Goal: Task Accomplishment & Management: Use online tool/utility

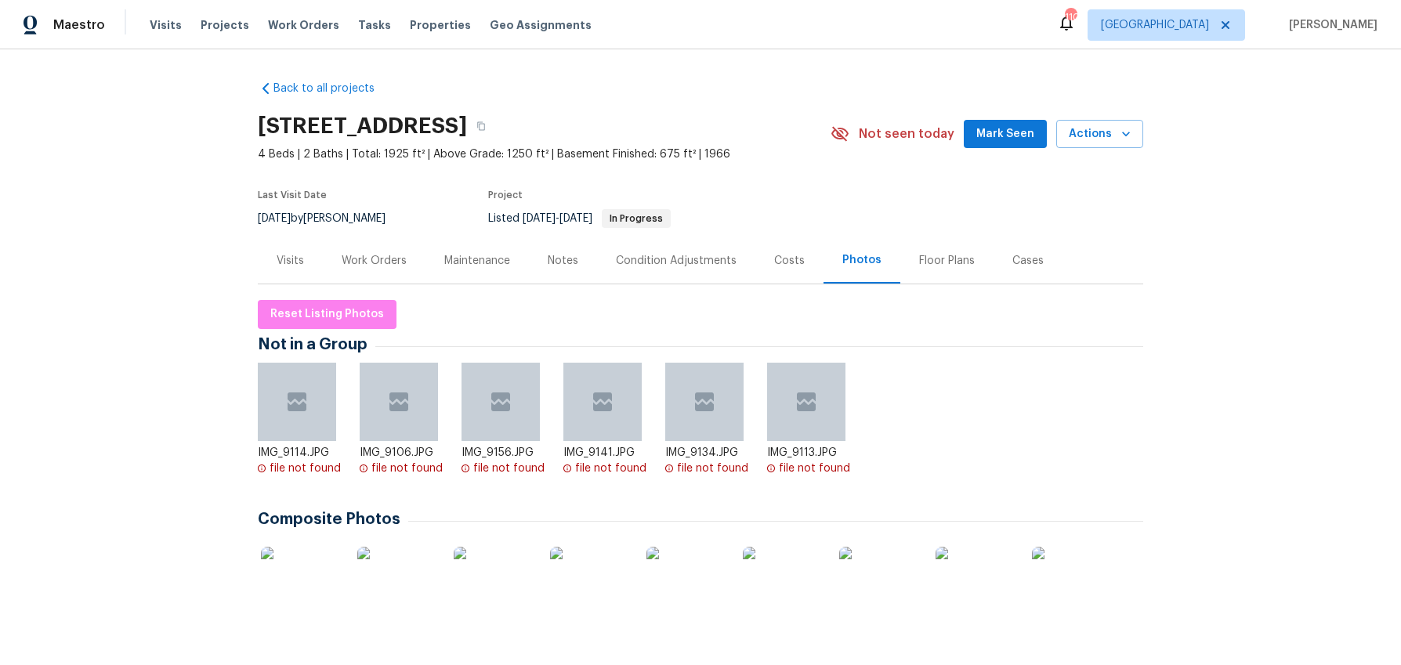
scroll to position [31, 0]
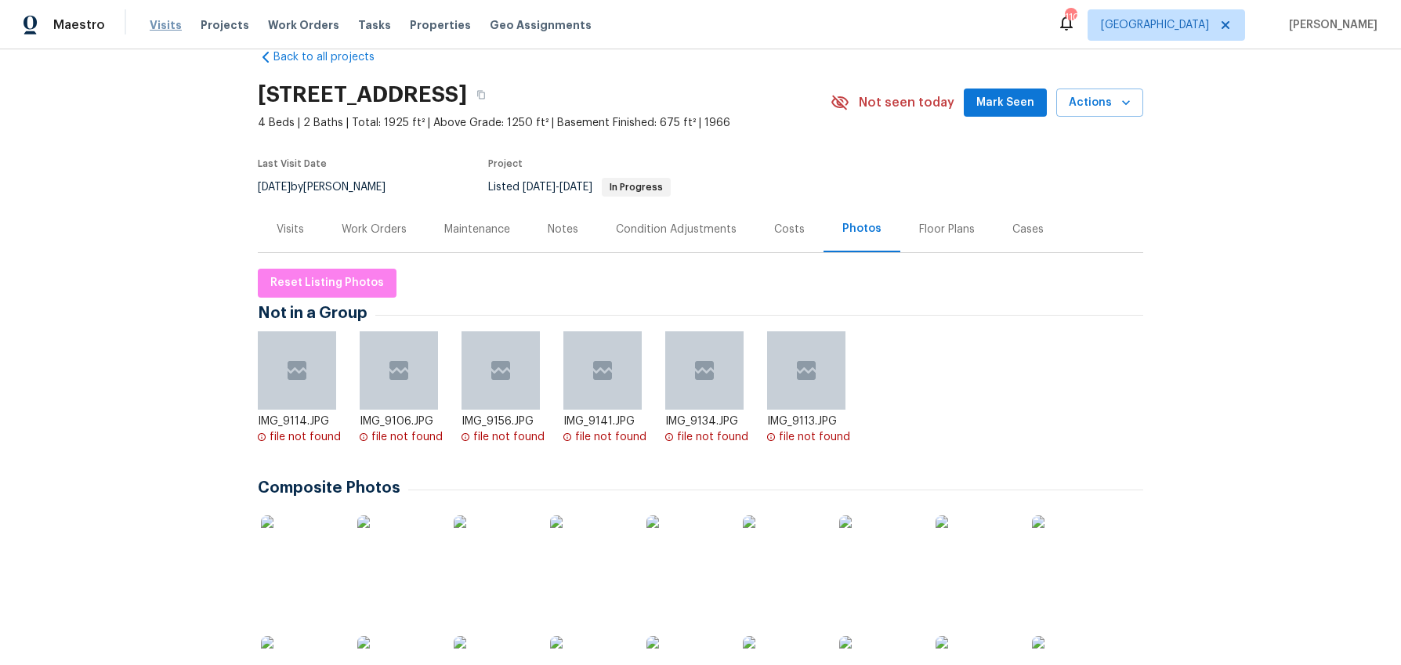
click at [153, 23] on span "Visits" at bounding box center [166, 25] width 32 height 16
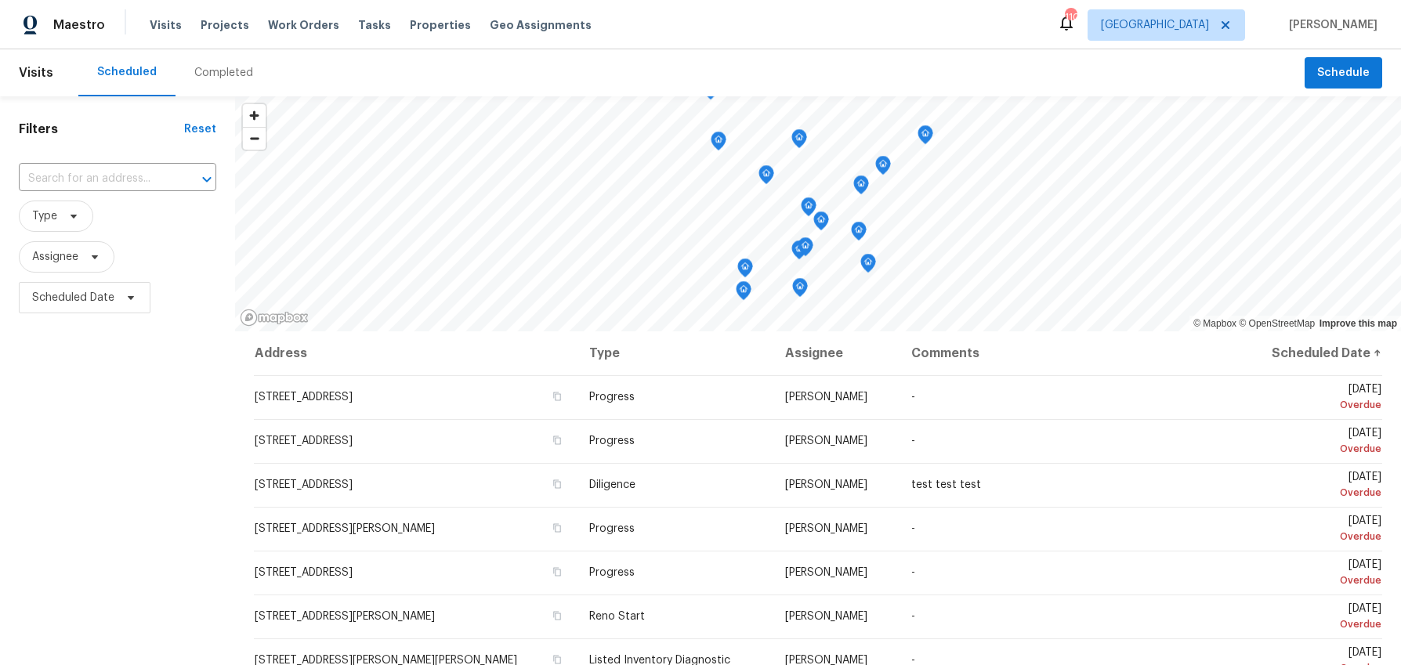
click at [205, 71] on div "Completed" at bounding box center [223, 73] width 59 height 16
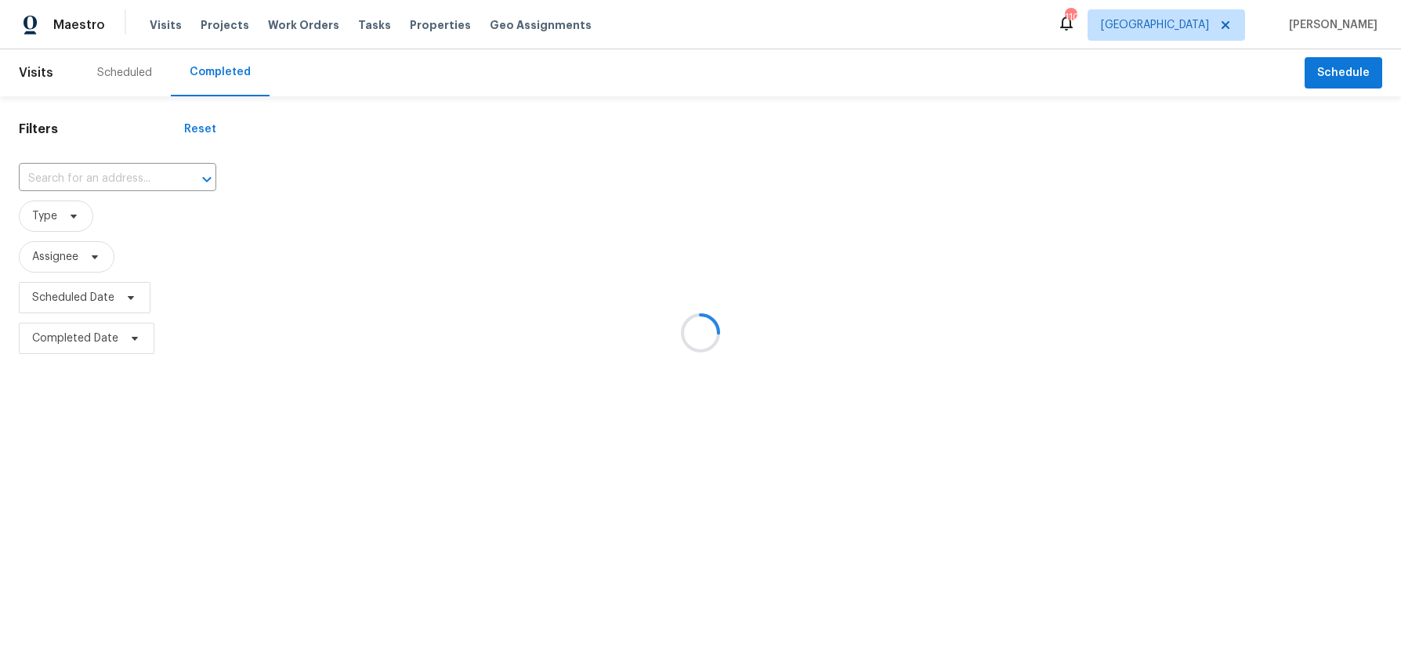
click at [66, 177] on div at bounding box center [700, 332] width 1401 height 665
click at [94, 177] on div at bounding box center [700, 332] width 1401 height 665
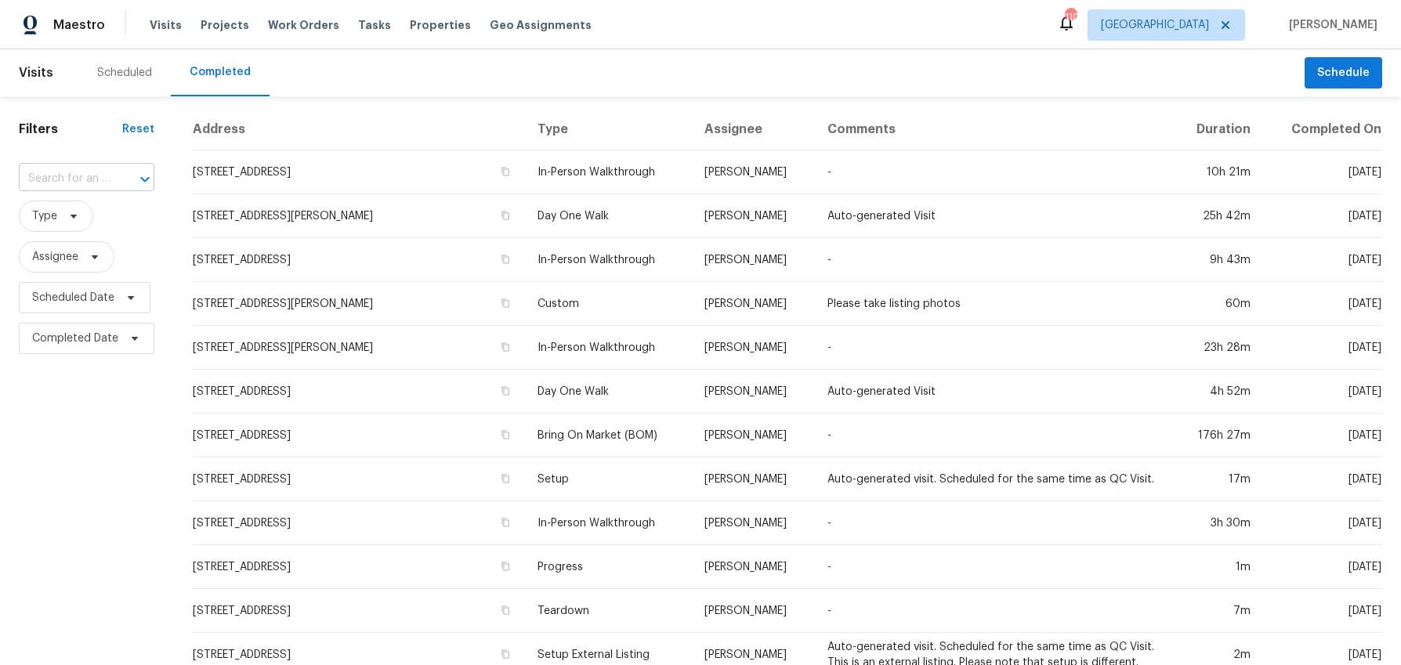
click at [77, 185] on input "text" at bounding box center [65, 179] width 92 height 24
paste input "6008 Cherecobb Ln, Woodstock, GA 30188"
type input "6008 Cherecobb Ln, Woodstock, GA 30188"
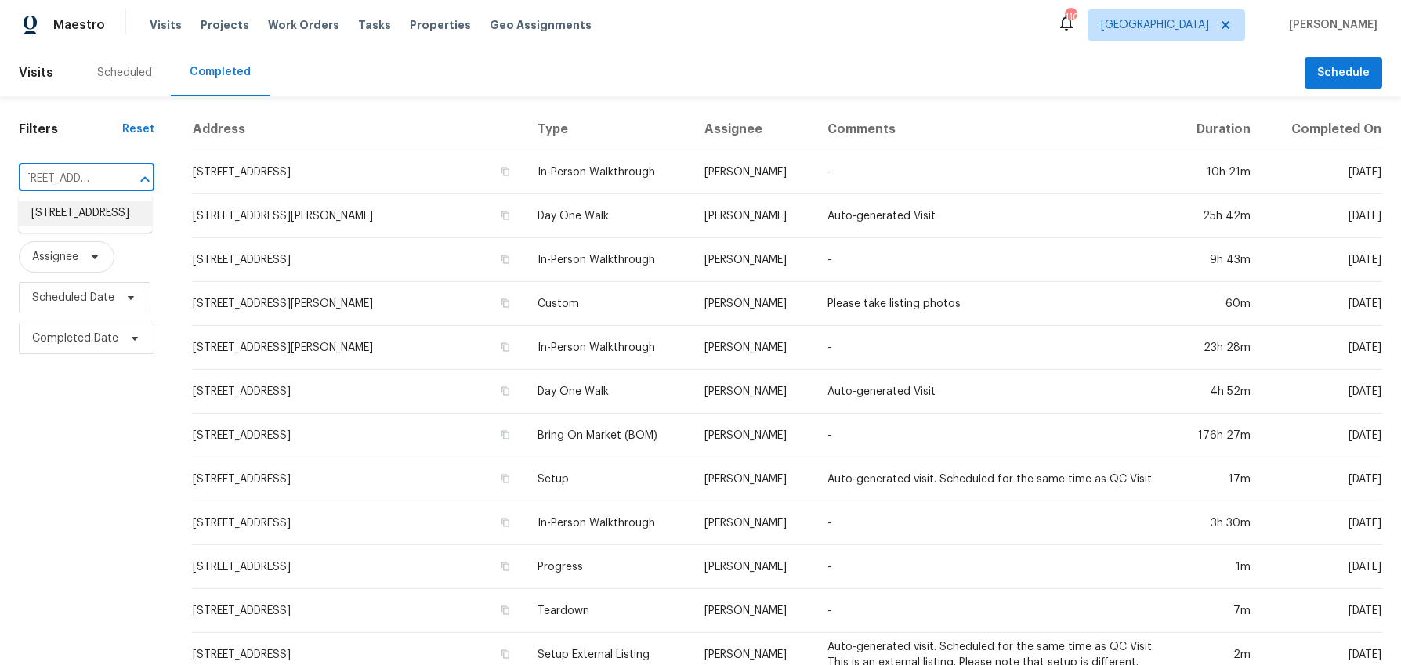
click at [78, 213] on li "6008 Cherecobb Ln, Woodstock, GA 30188" at bounding box center [85, 214] width 133 height 26
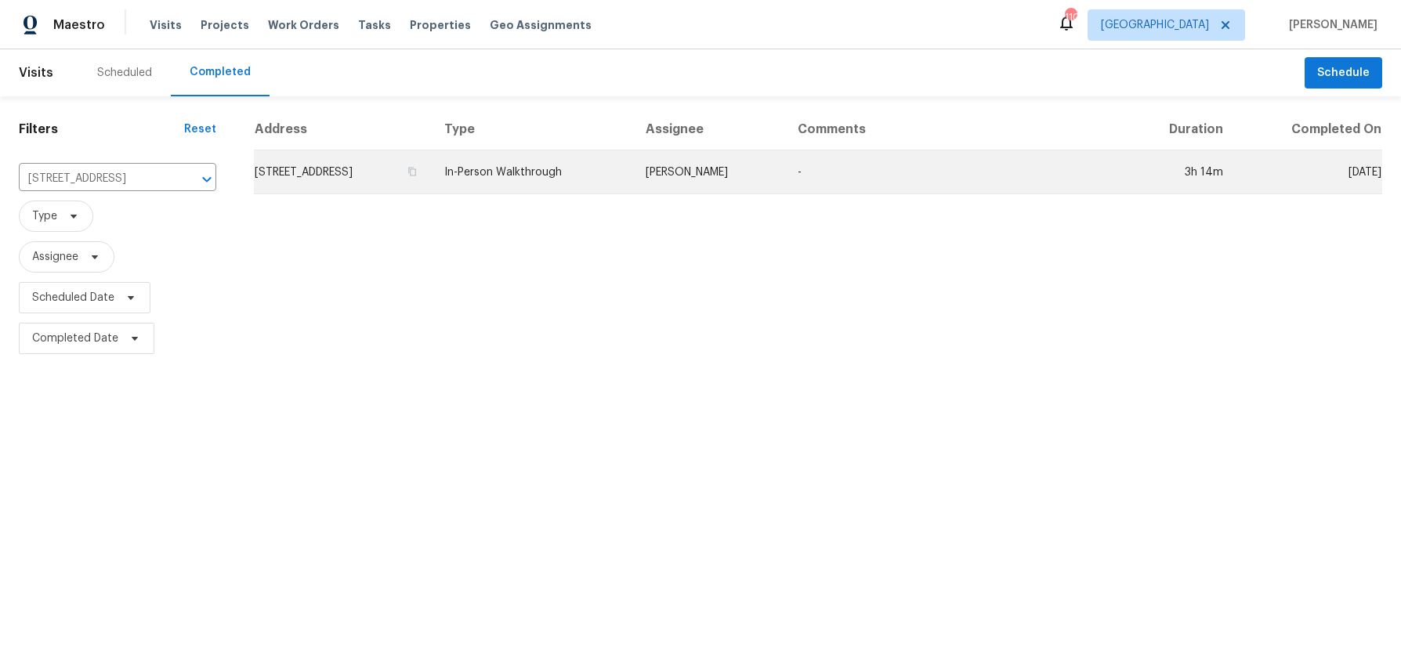
click at [374, 172] on td "6008 Cherecobb Ln, Woodstock, GA 30188" at bounding box center [343, 172] width 178 height 44
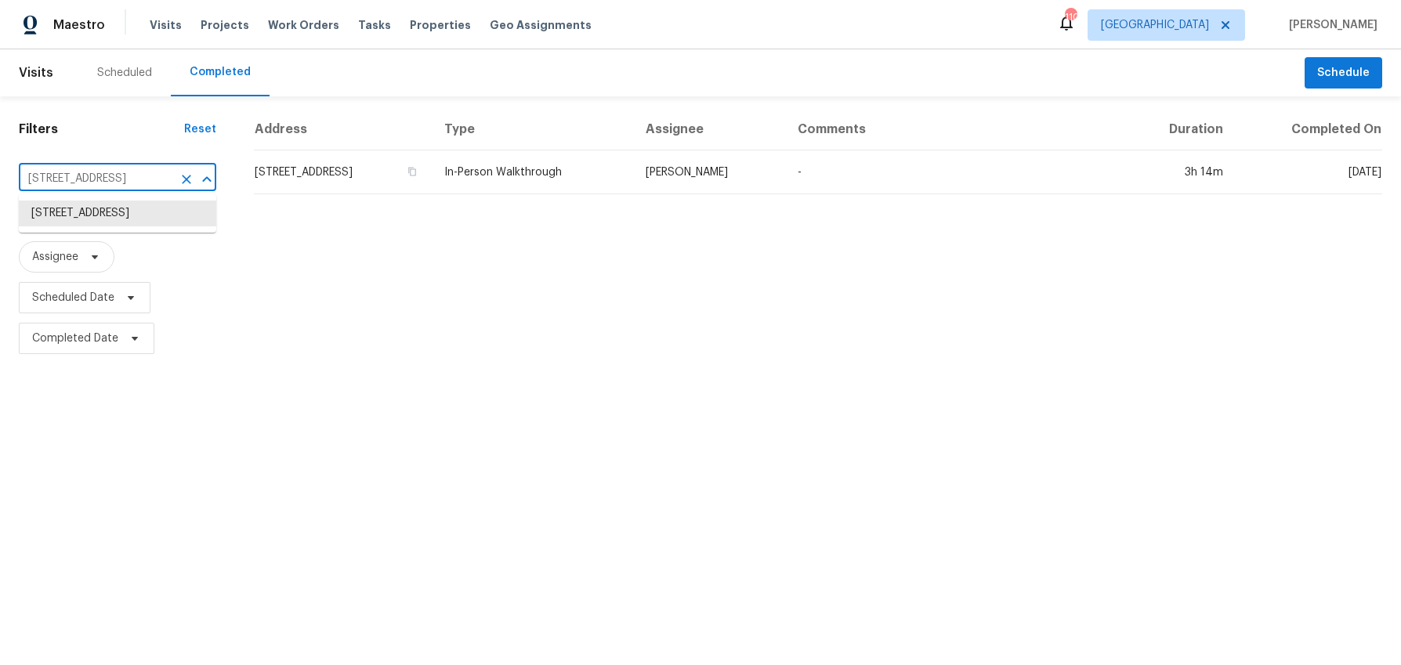
click at [124, 173] on input "6008 Cherecobb Ln, Woodstock, GA 30188" at bounding box center [96, 179] width 154 height 24
paste input "810 Winnbrook Dr, Dacula, GA 30019"
type input "810 Winnbrook Dr, Dacula, GA 30019"
click at [121, 201] on li "810 Winnbrook Dr, Dacula, GA 30019" at bounding box center [117, 214] width 197 height 26
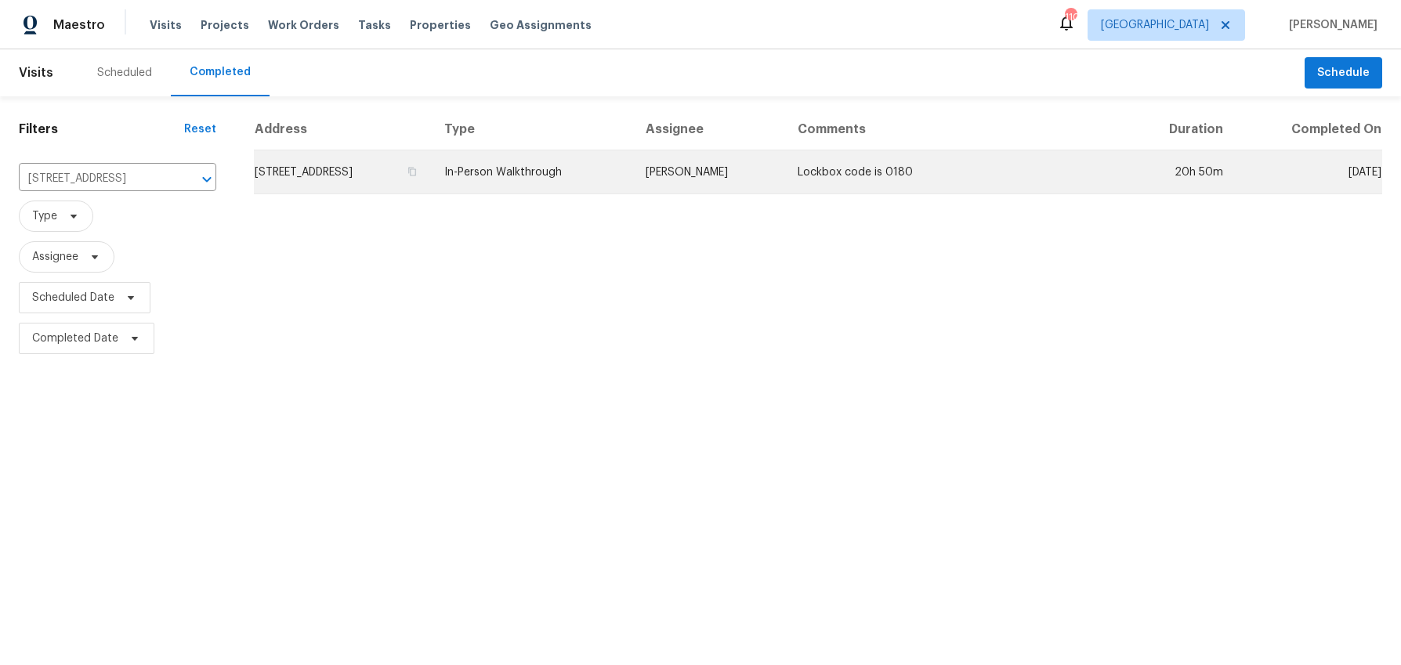
click at [387, 175] on td "810 Winnbrook Dr, Dacula, GA 30019" at bounding box center [343, 172] width 178 height 44
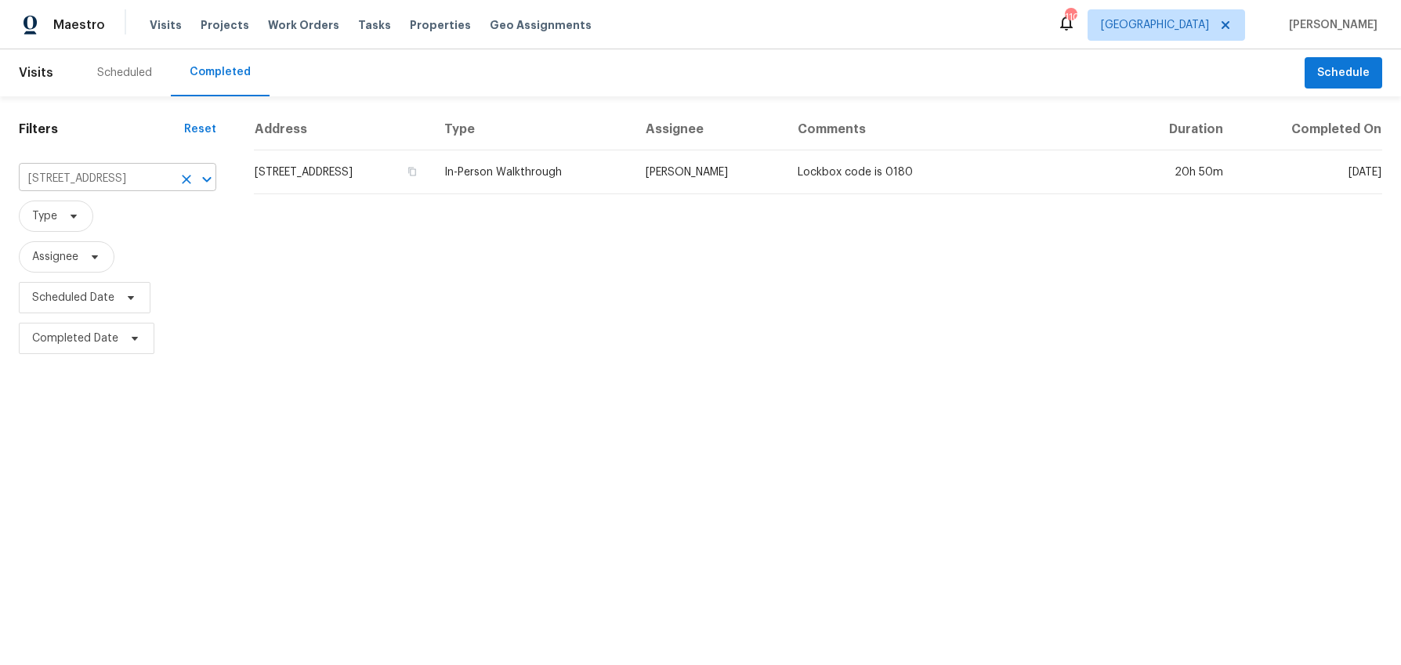
click at [122, 184] on input "810 Winnbrook Dr, Dacula, GA 30019" at bounding box center [96, 179] width 154 height 24
paste input "4310 Westglen Dr, Ellenwood, GA 30294"
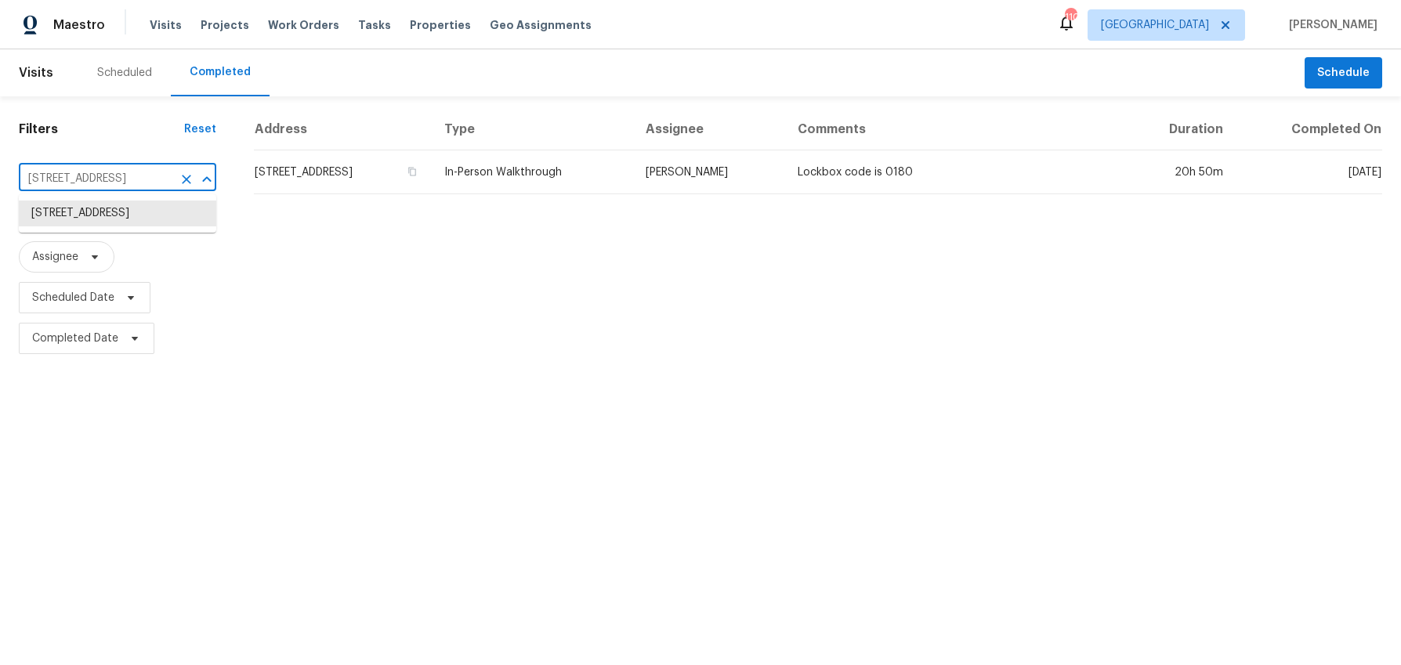
type input "4310 Westglen Dr, Ellenwood, GA 30294"
click at [123, 212] on li "4310 Westglen Dr, Ellenwood, GA 30294" at bounding box center [117, 214] width 197 height 26
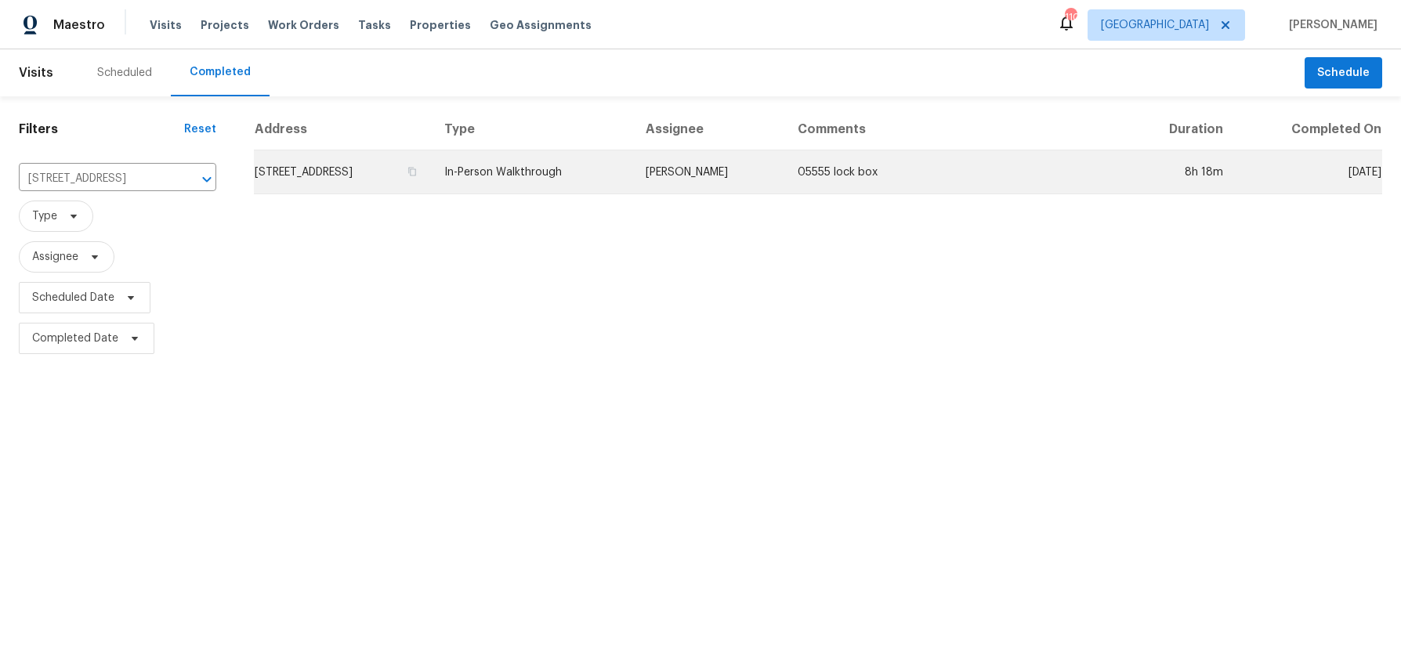
click at [398, 173] on td "4310 Westglen Dr, Ellenwood, GA 30294" at bounding box center [343, 172] width 178 height 44
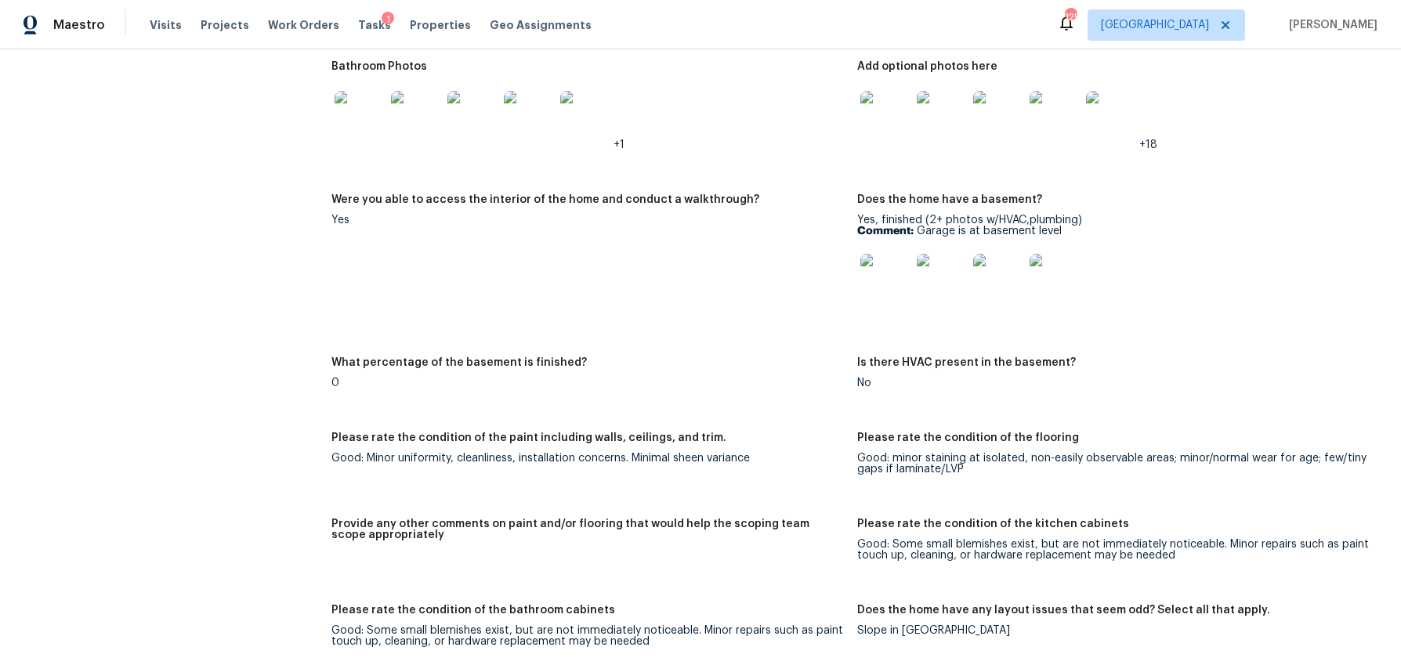
scroll to position [2485, 0]
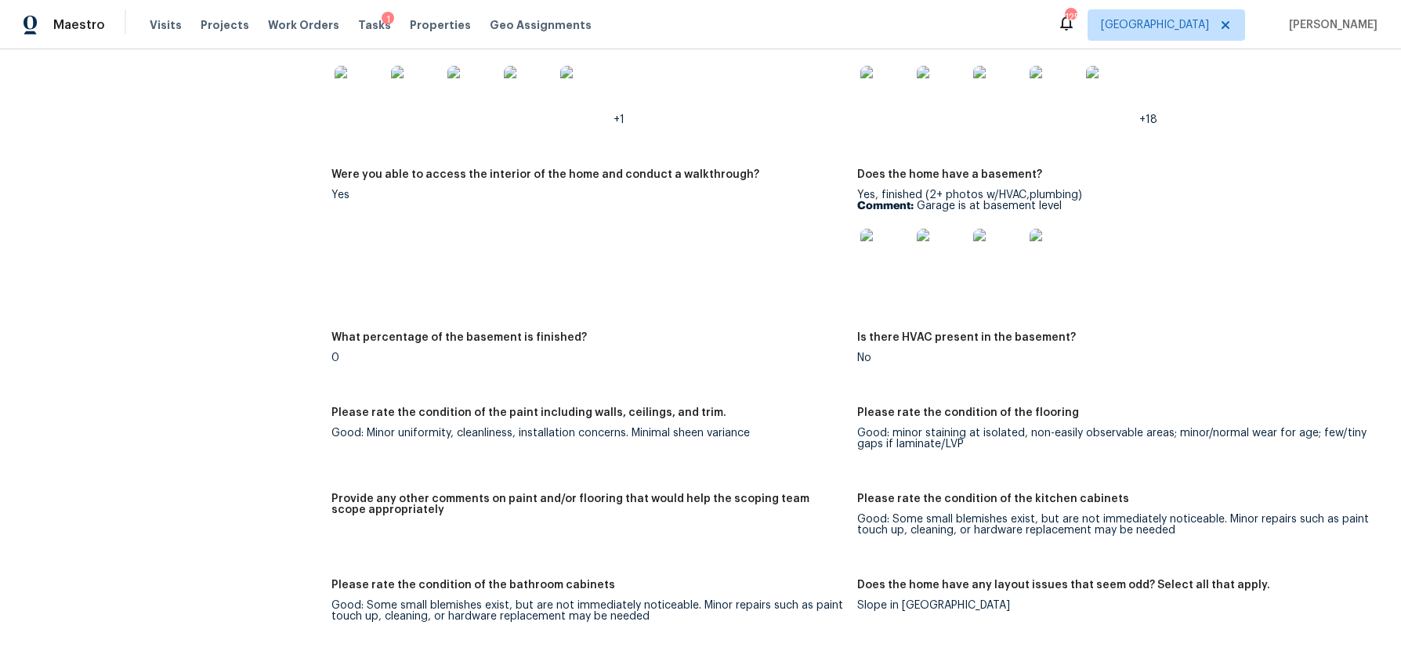
click at [889, 257] on img at bounding box center [885, 254] width 50 height 50
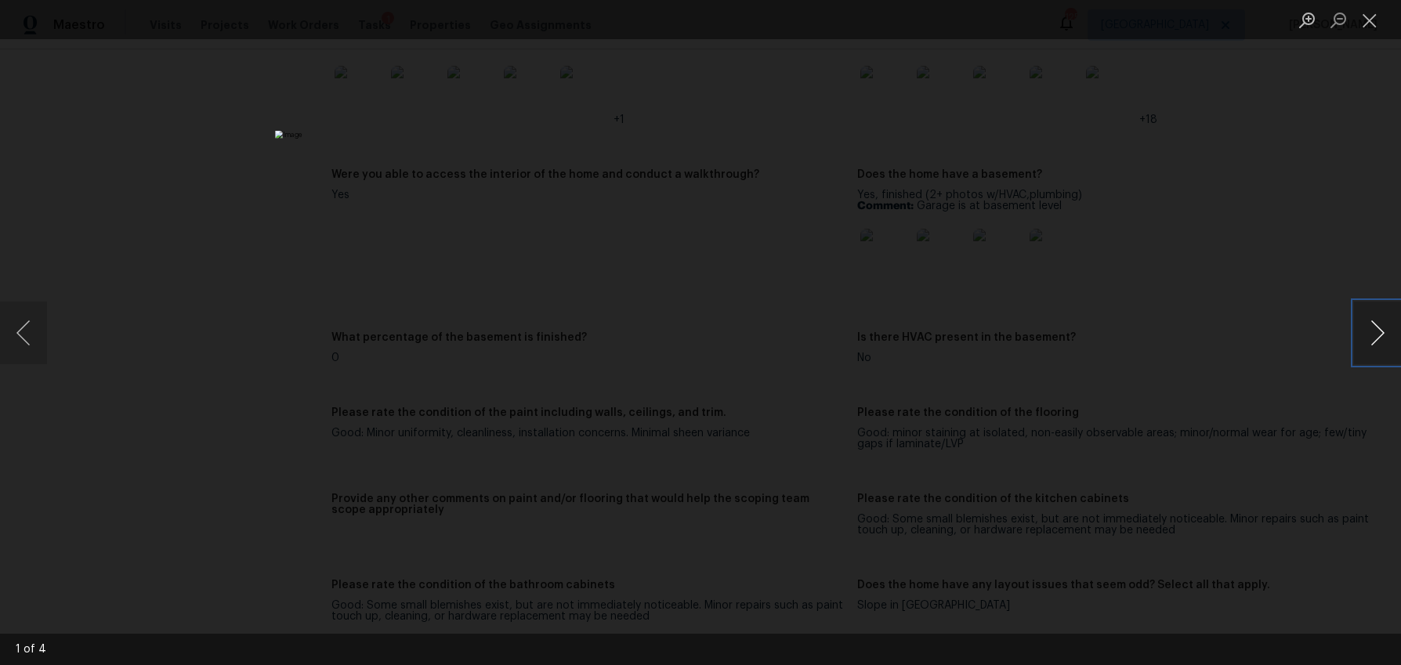
click at [1356, 340] on button "Next image" at bounding box center [1377, 333] width 47 height 63
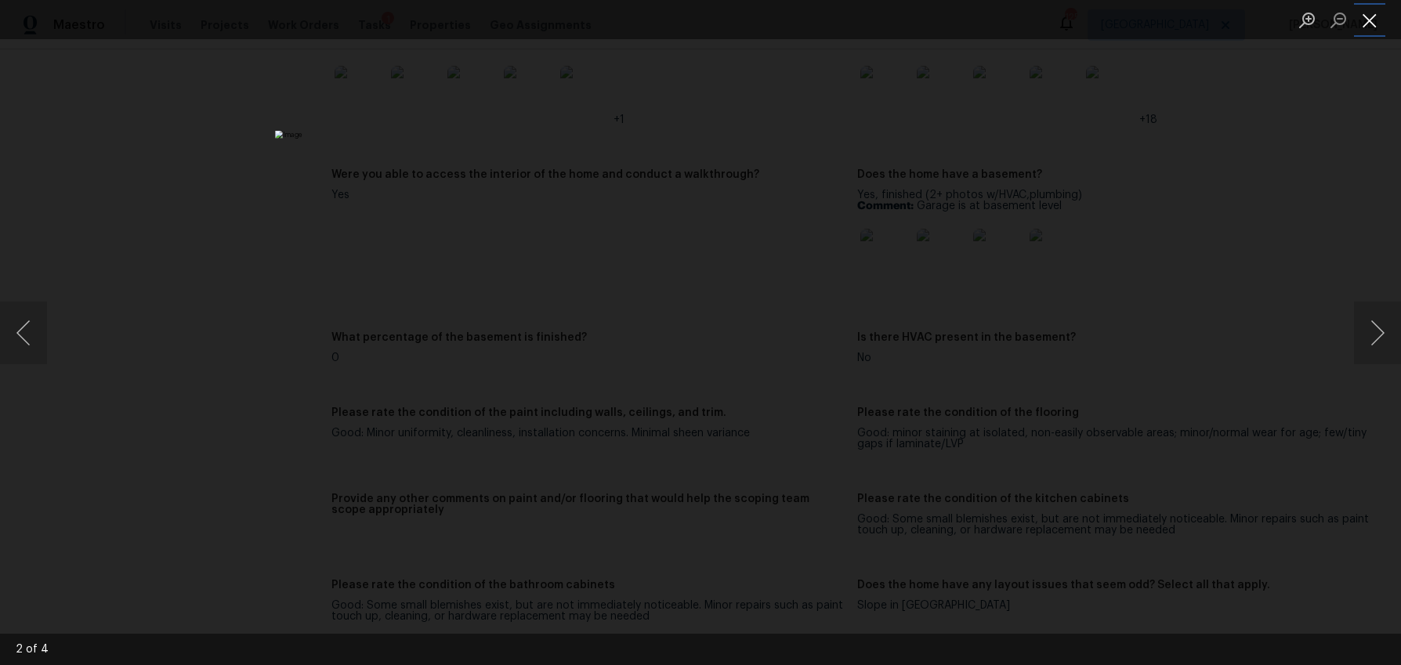
click at [1372, 19] on button "Close lightbox" at bounding box center [1369, 19] width 31 height 27
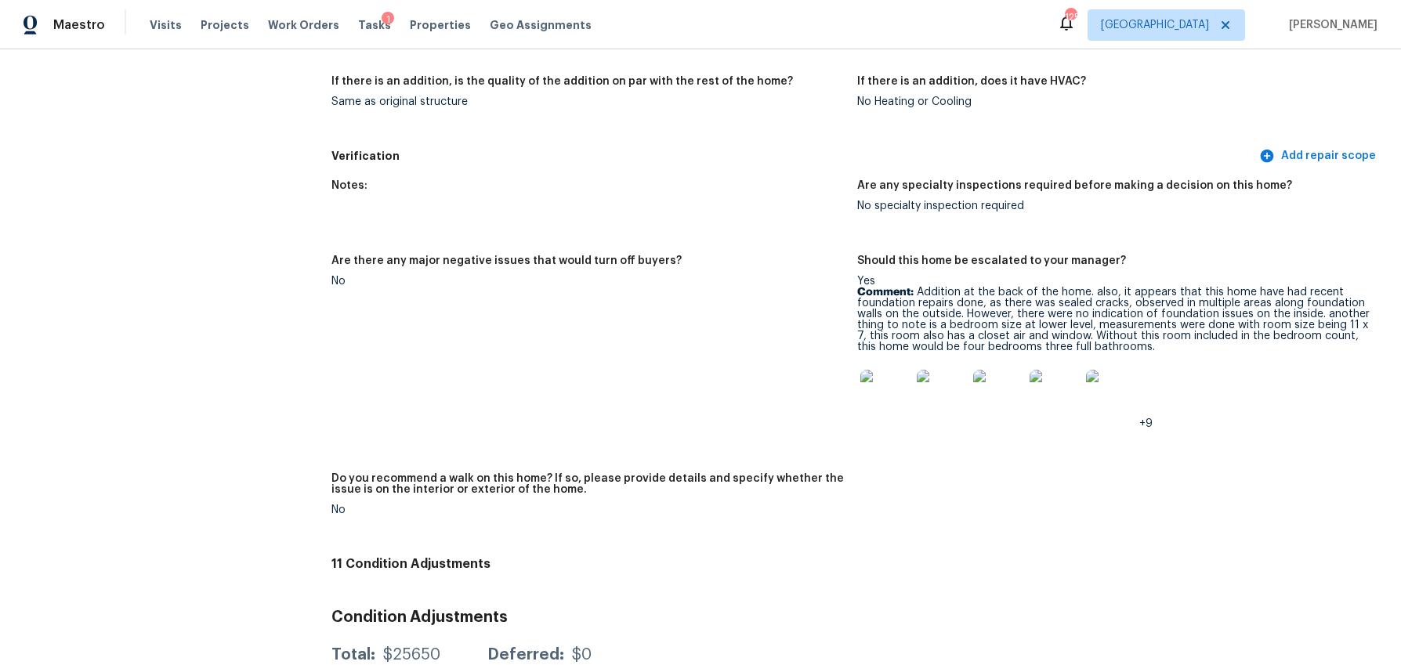
scroll to position [3942, 0]
click at [873, 405] on img at bounding box center [885, 392] width 50 height 50
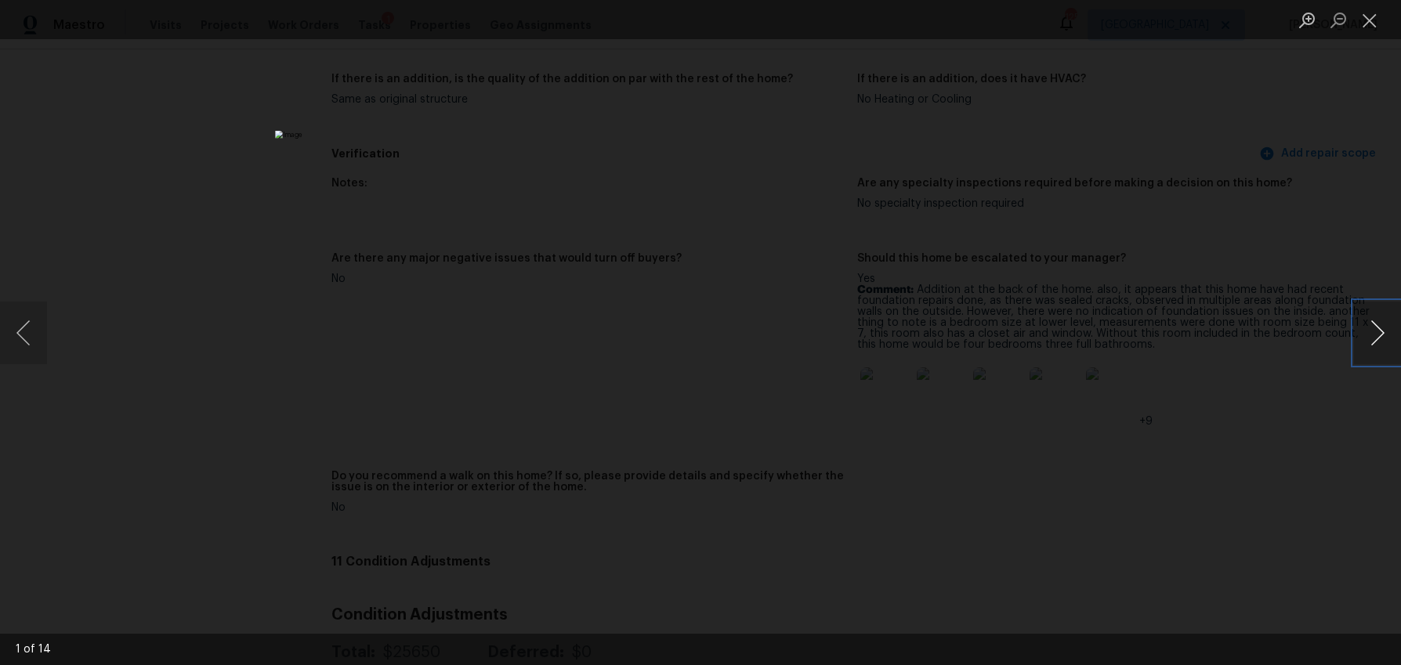
click at [1370, 337] on button "Next image" at bounding box center [1377, 333] width 47 height 63
click at [1370, 338] on button "Next image" at bounding box center [1377, 333] width 47 height 63
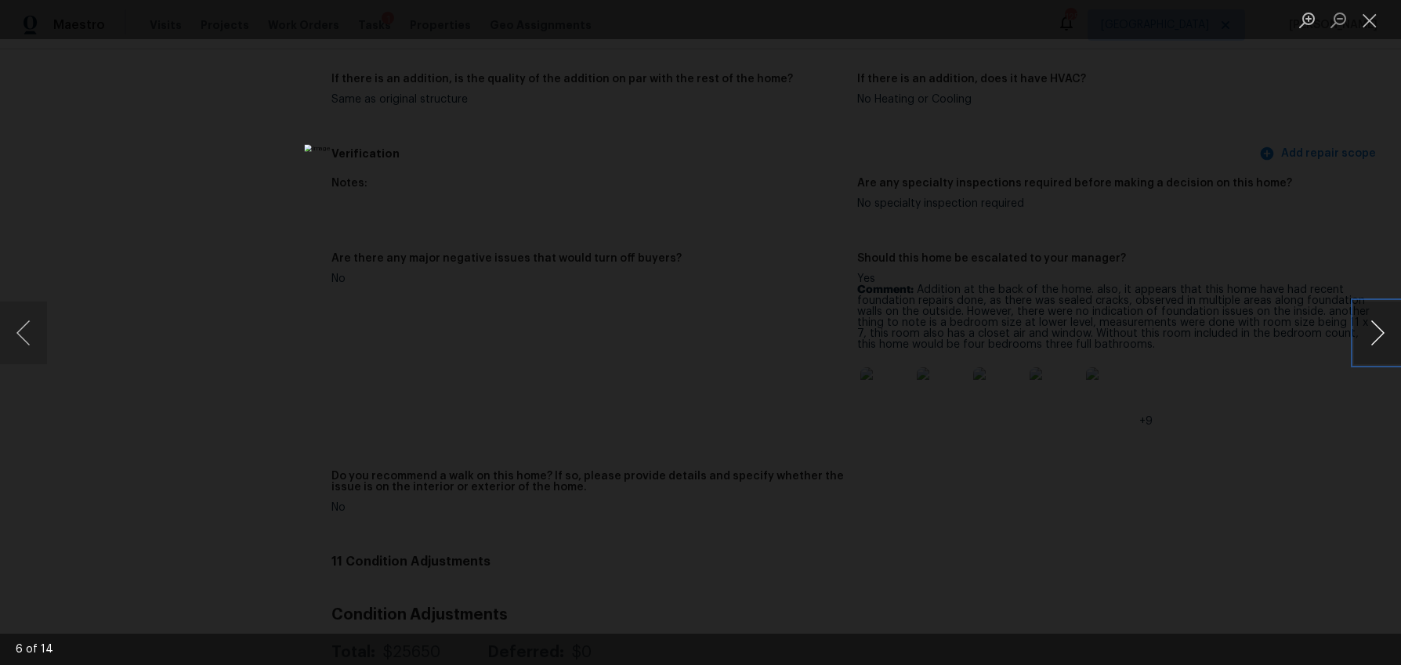
click at [1370, 338] on button "Next image" at bounding box center [1377, 333] width 47 height 63
click at [1377, 27] on button "Close lightbox" at bounding box center [1369, 19] width 31 height 27
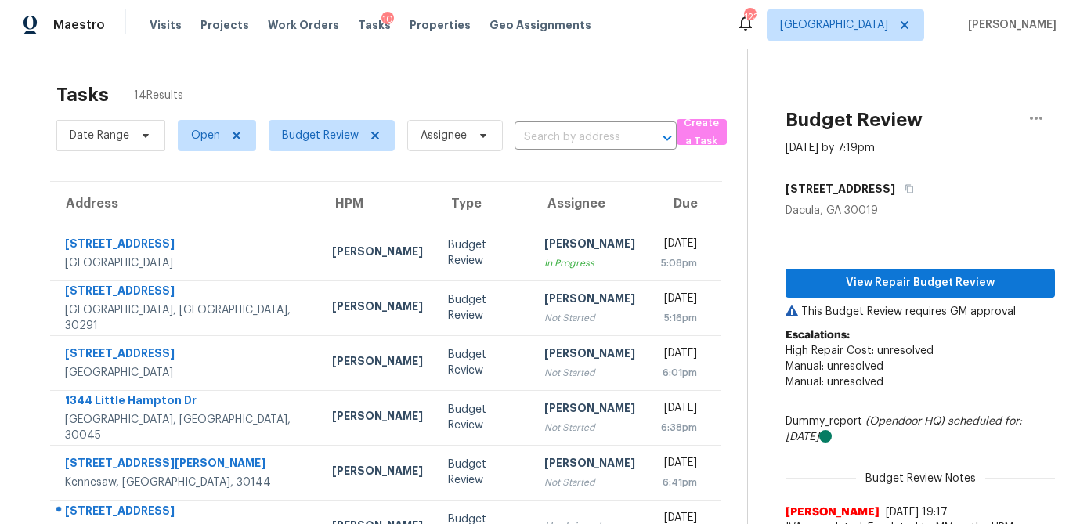
scroll to position [217, 0]
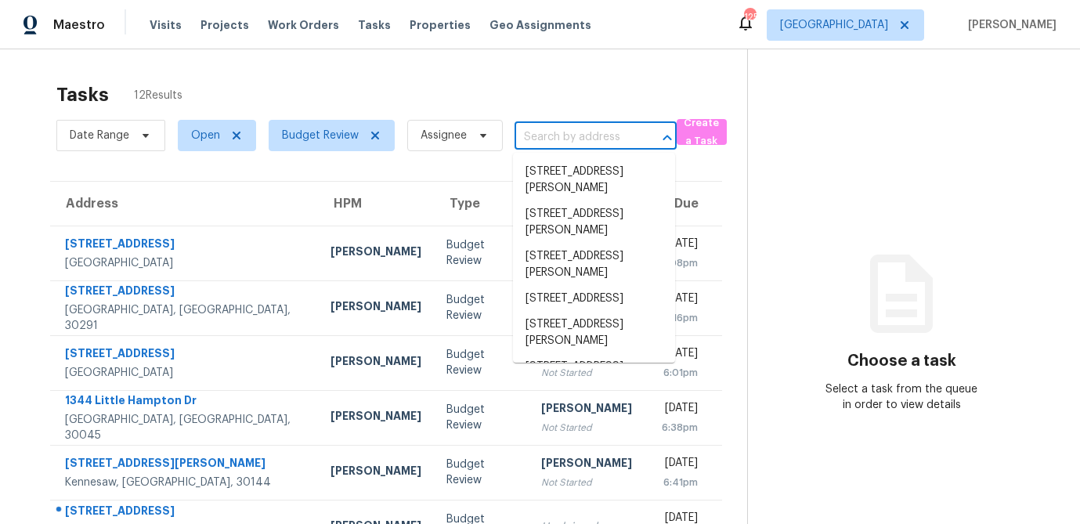
click at [580, 136] on input "text" at bounding box center [574, 137] width 118 height 24
paste input "9036 Lexington Ct, Braselton, GA 30517"
type input "9036 Lexington Ct, Braselton, GA 30517"
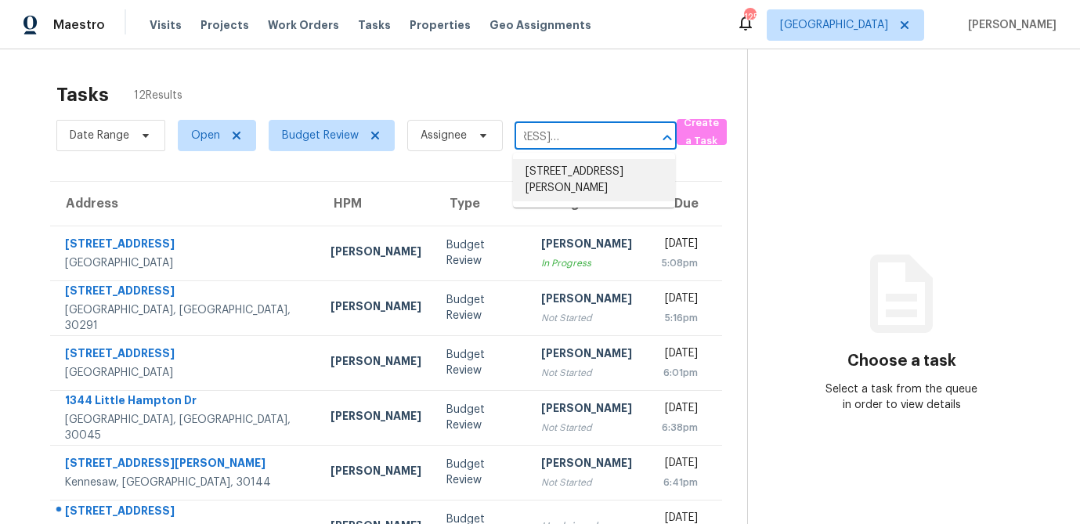
click at [577, 161] on li "9036 Lexington Ct, Braselton, GA 30517" at bounding box center [594, 180] width 162 height 42
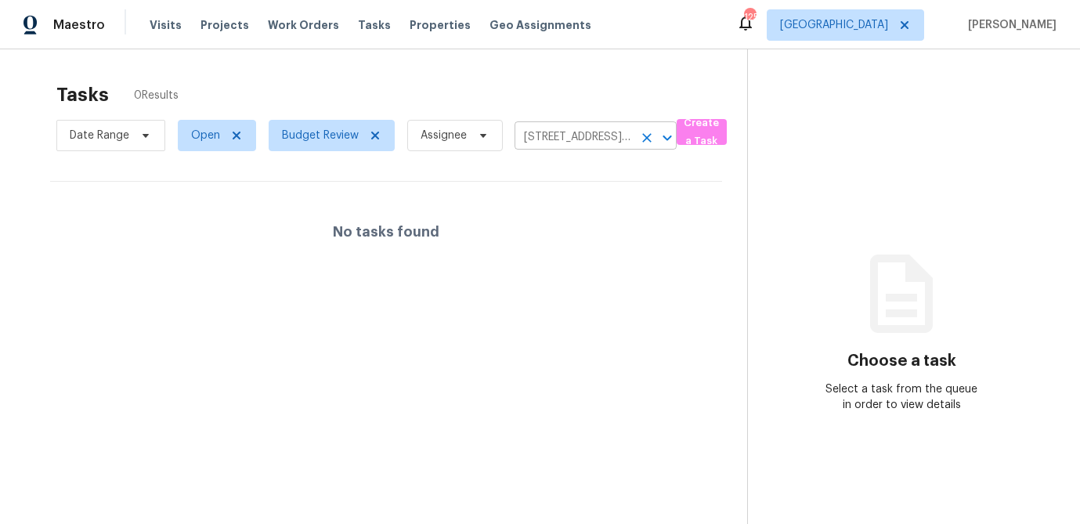
click at [639, 135] on icon "Clear" at bounding box center [647, 138] width 16 height 16
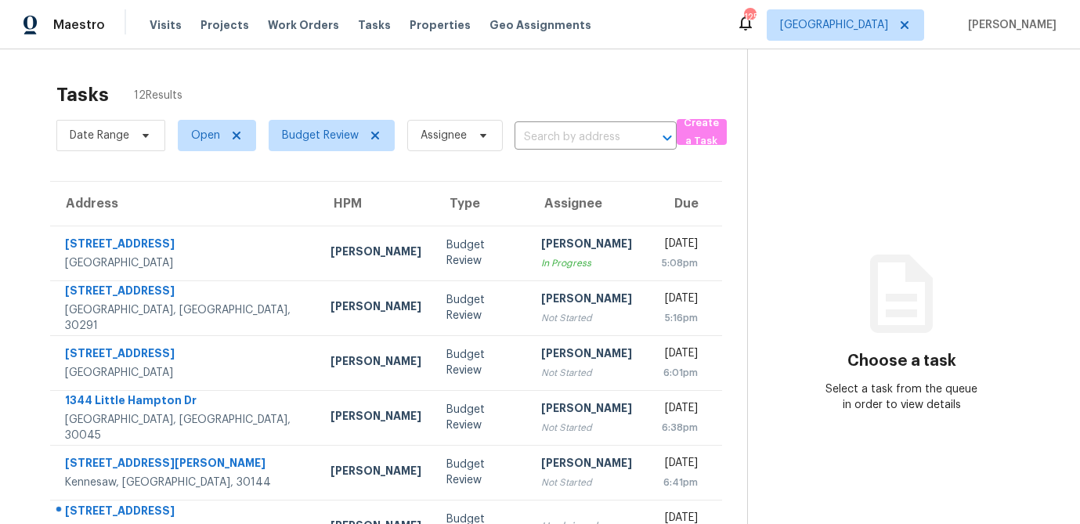
scroll to position [291, 0]
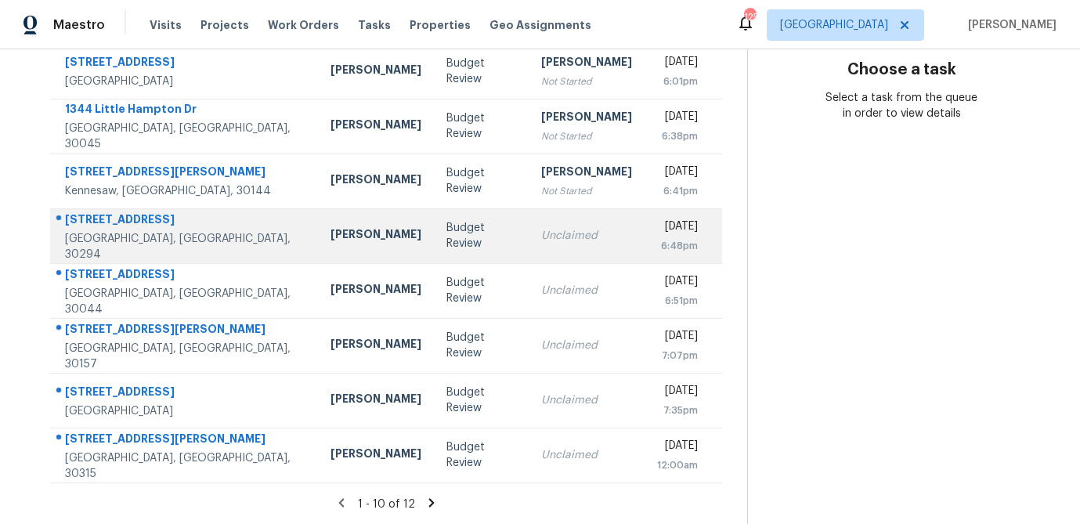
click at [434, 244] on td "Budget Review" at bounding box center [482, 235] width 96 height 55
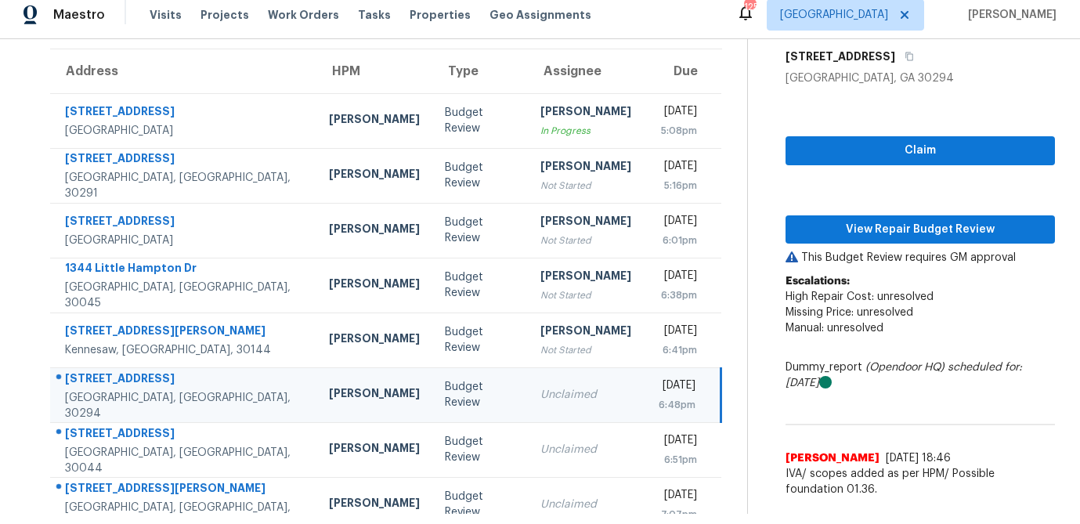
scroll to position [121, 0]
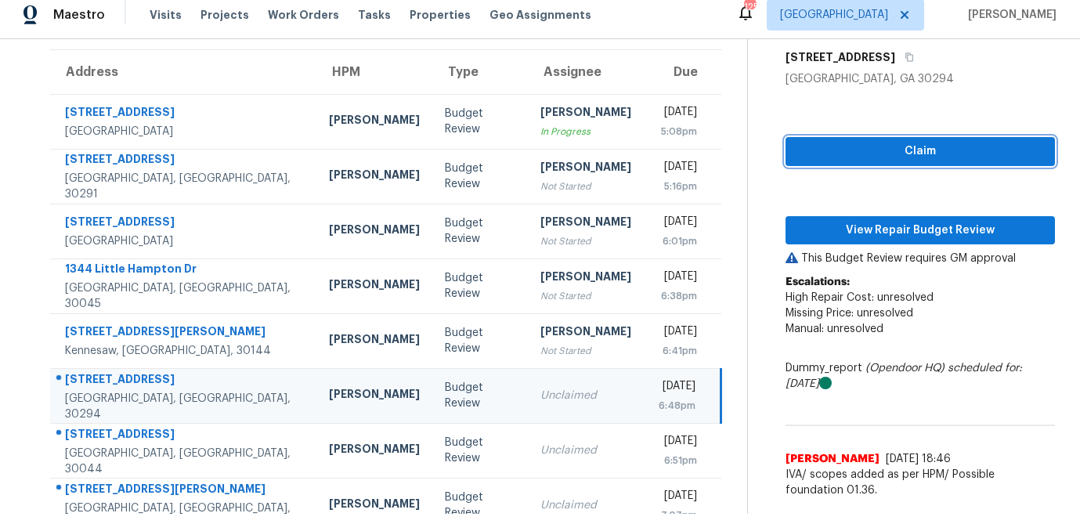
click at [846, 149] on span "Claim" at bounding box center [920, 152] width 244 height 20
click at [855, 244] on div "Claim View Repair Budget Review This Budget Review requires GM approval Escalat…" at bounding box center [920, 296] width 269 height 419
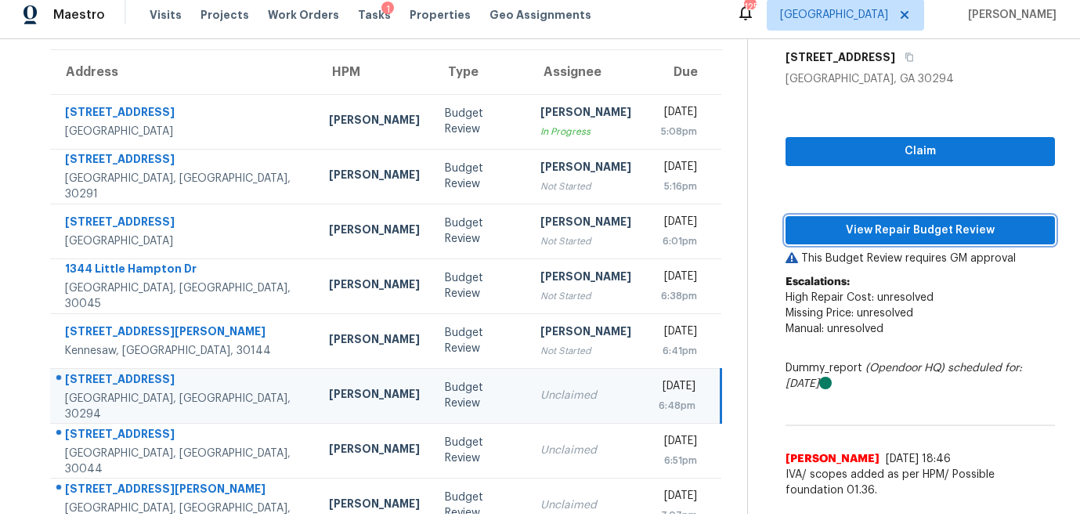
click at [860, 231] on span "View Repair Budget Review" at bounding box center [920, 231] width 244 height 20
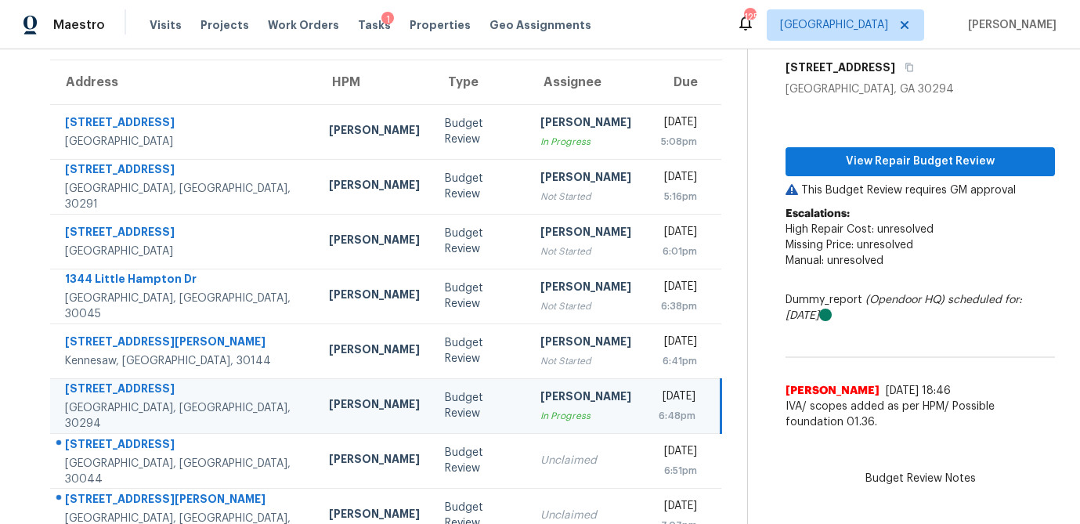
scroll to position [0, 0]
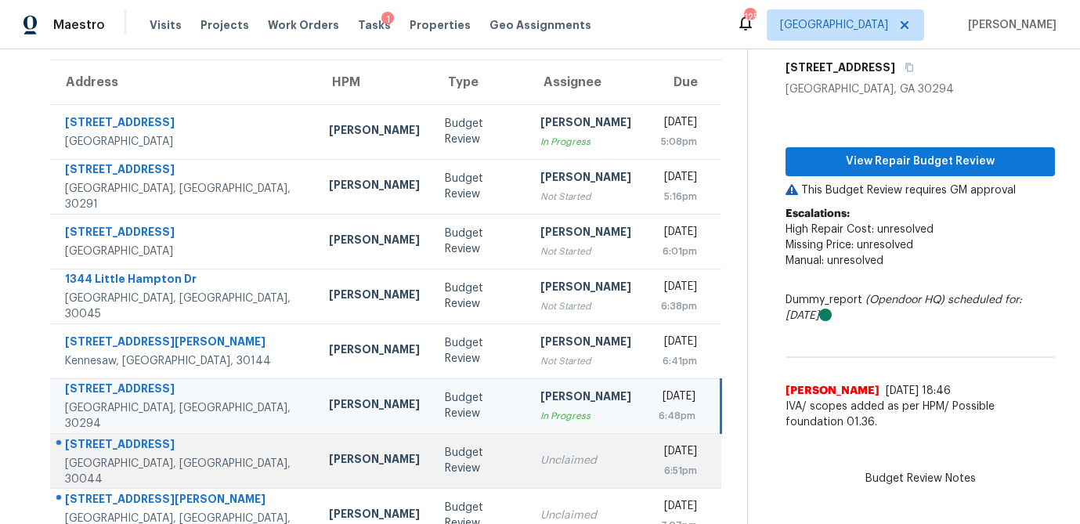
click at [540, 457] on div "Unclaimed" at bounding box center [585, 461] width 91 height 16
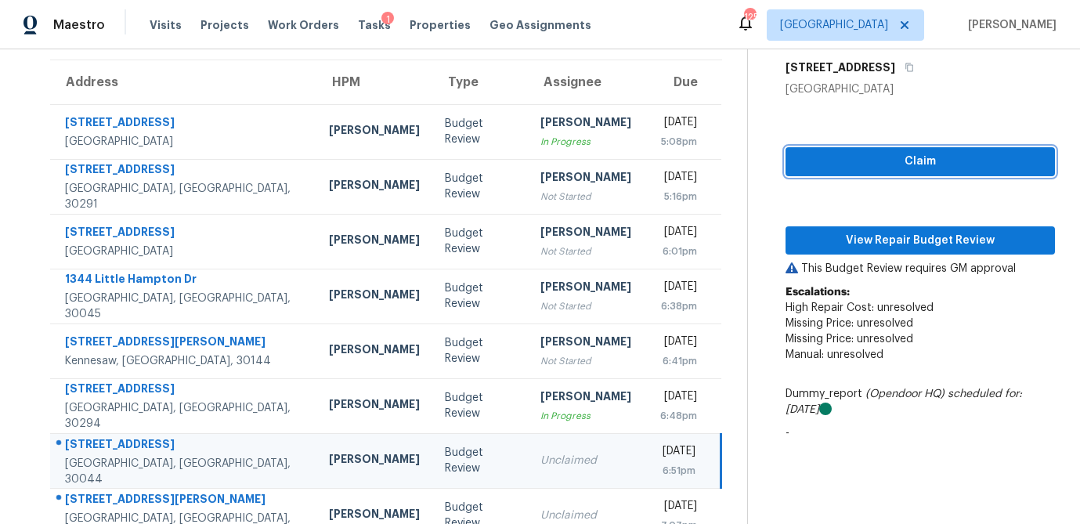
click at [843, 161] on span "Claim" at bounding box center [920, 162] width 244 height 20
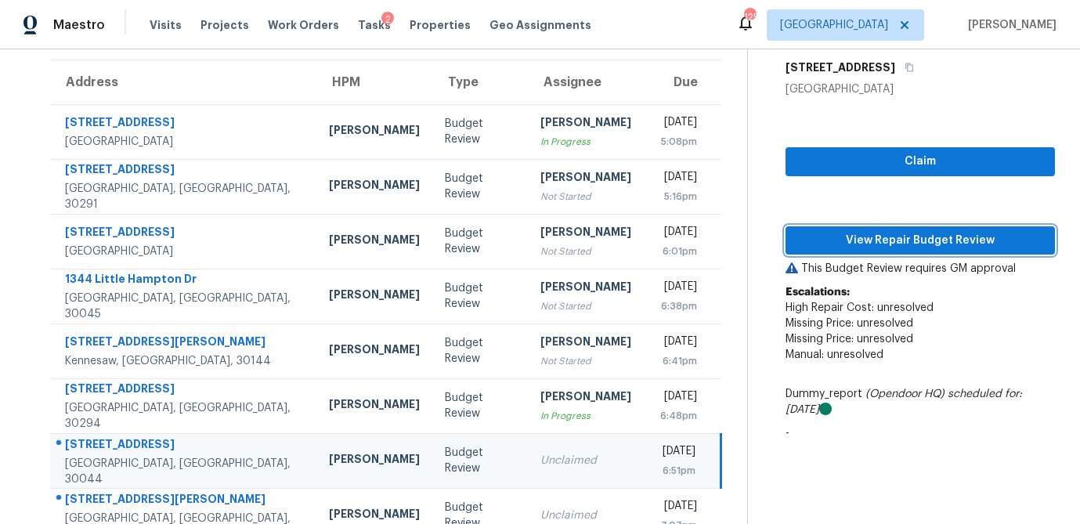
click at [844, 243] on span "View Repair Budget Review" at bounding box center [920, 241] width 244 height 20
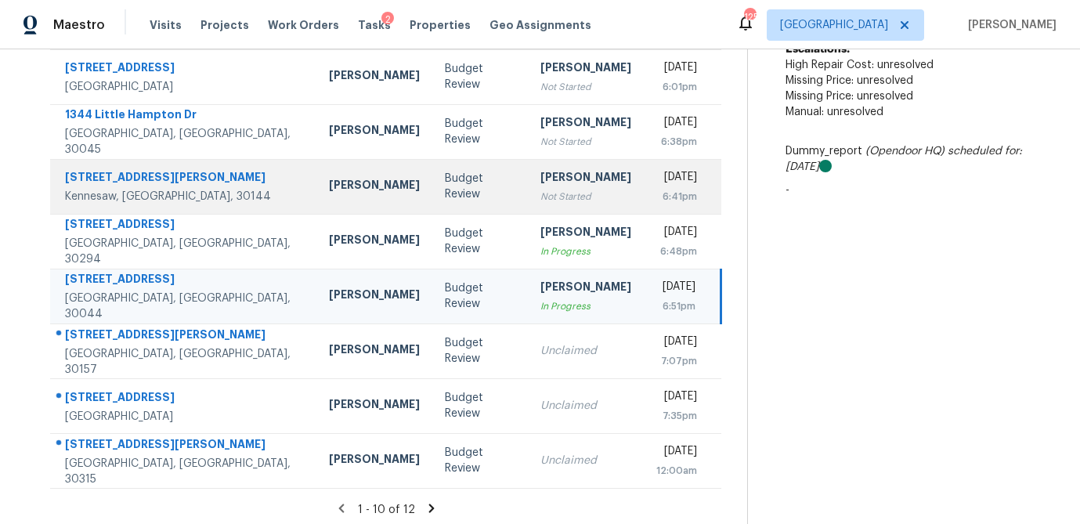
scroll to position [291, 0]
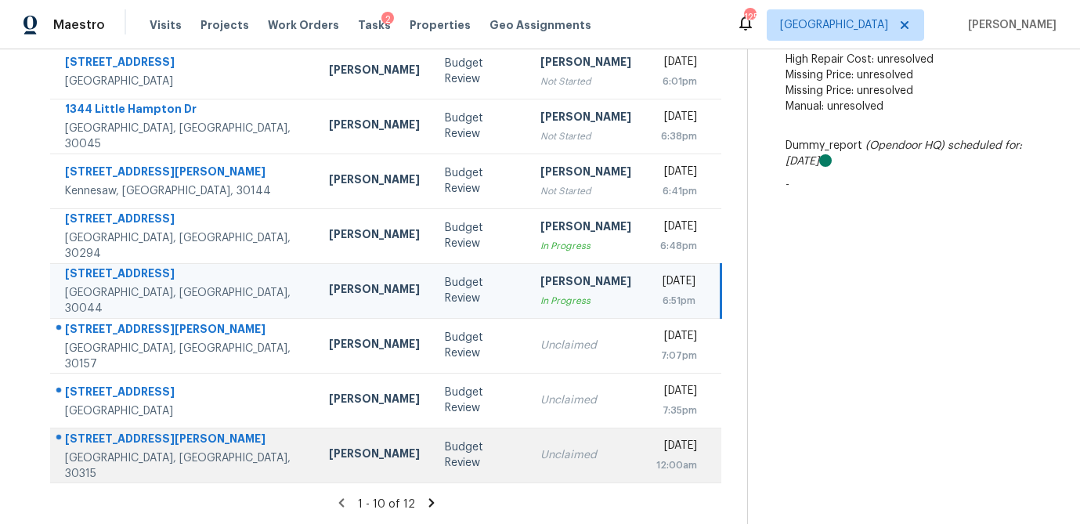
click at [440, 439] on td "Budget Review" at bounding box center [479, 455] width 95 height 55
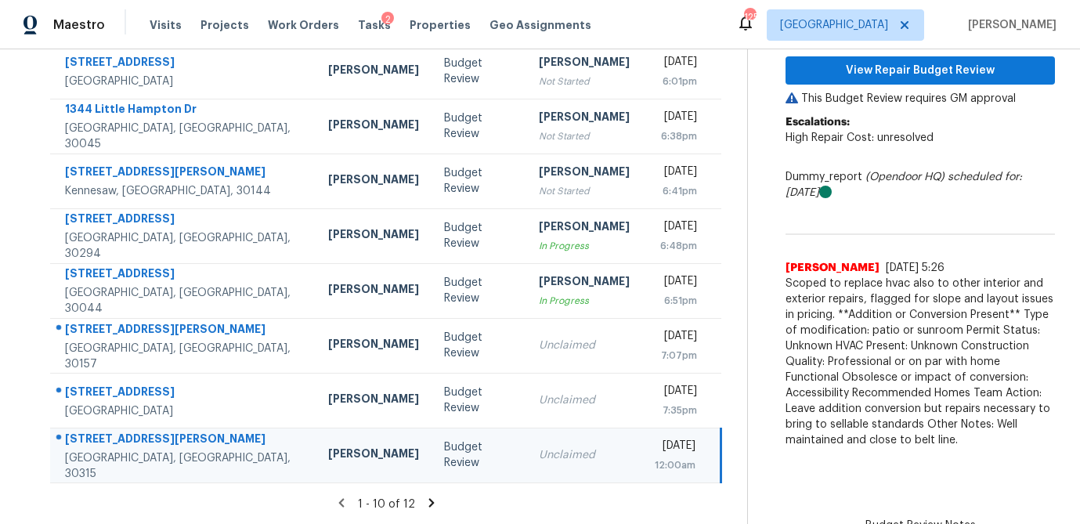
scroll to position [194, 0]
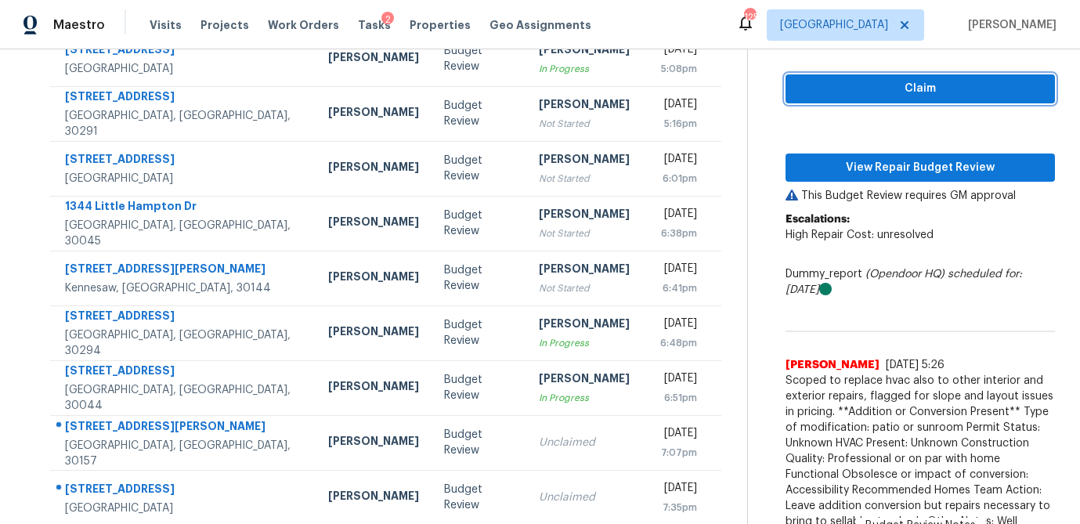
click at [899, 99] on button "Claim" at bounding box center [920, 88] width 269 height 29
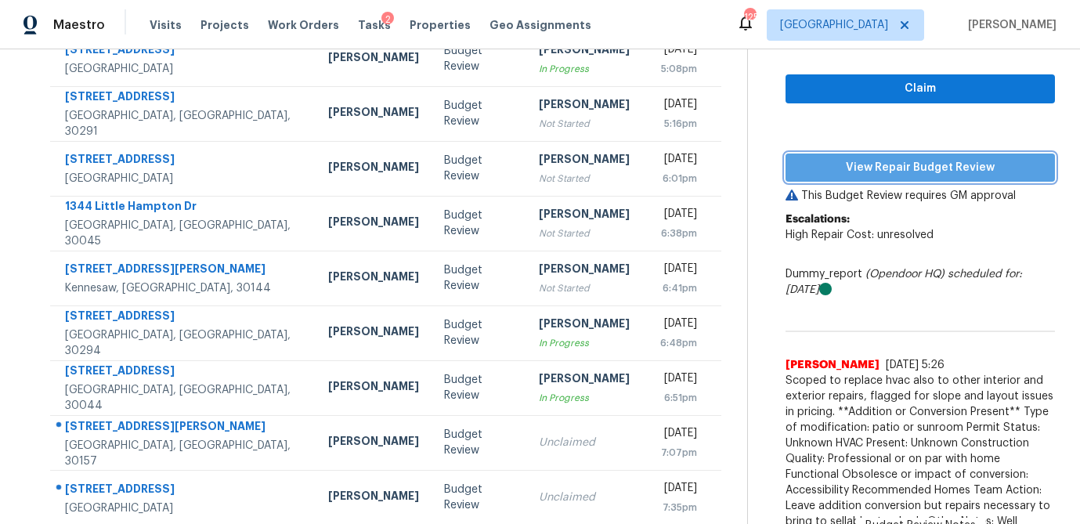
click at [882, 160] on span "View Repair Budget Review" at bounding box center [920, 168] width 244 height 20
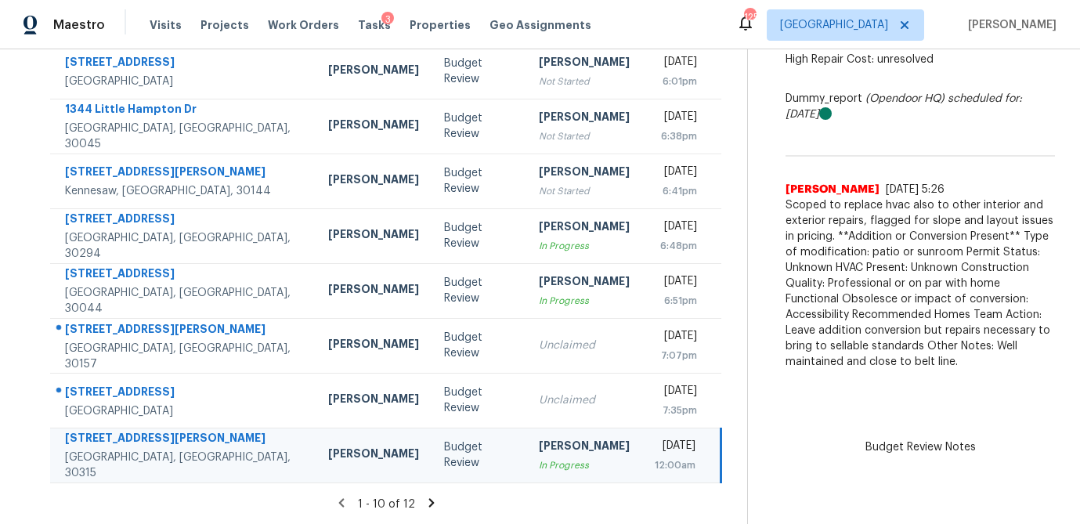
click at [428, 501] on icon at bounding box center [430, 502] width 5 height 9
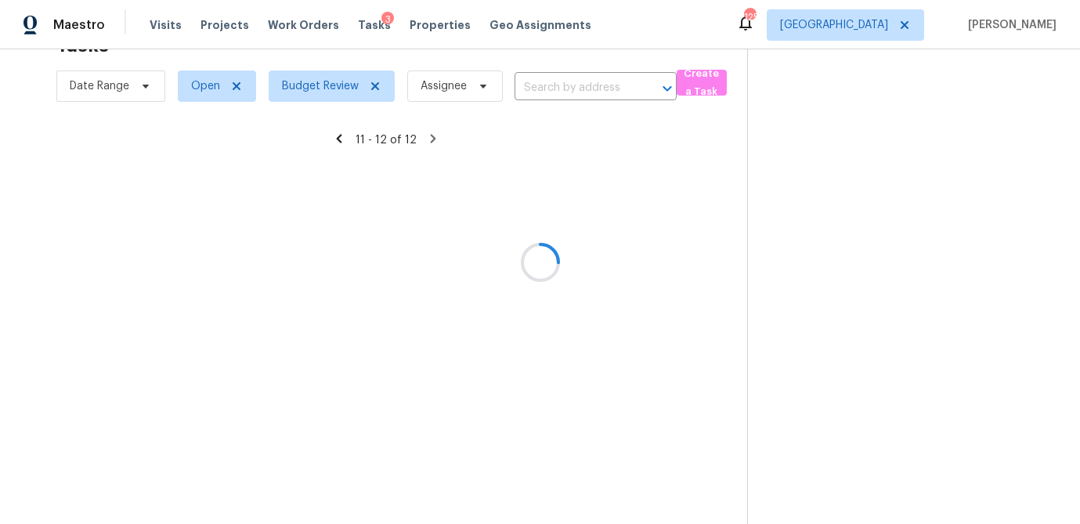
scroll to position [49, 0]
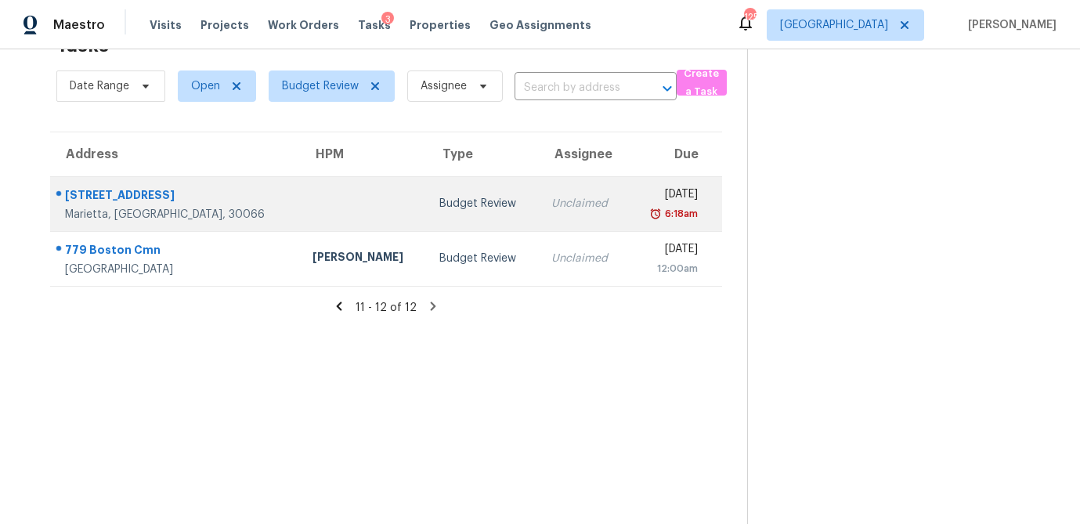
click at [427, 215] on td "Budget Review" at bounding box center [483, 203] width 112 height 55
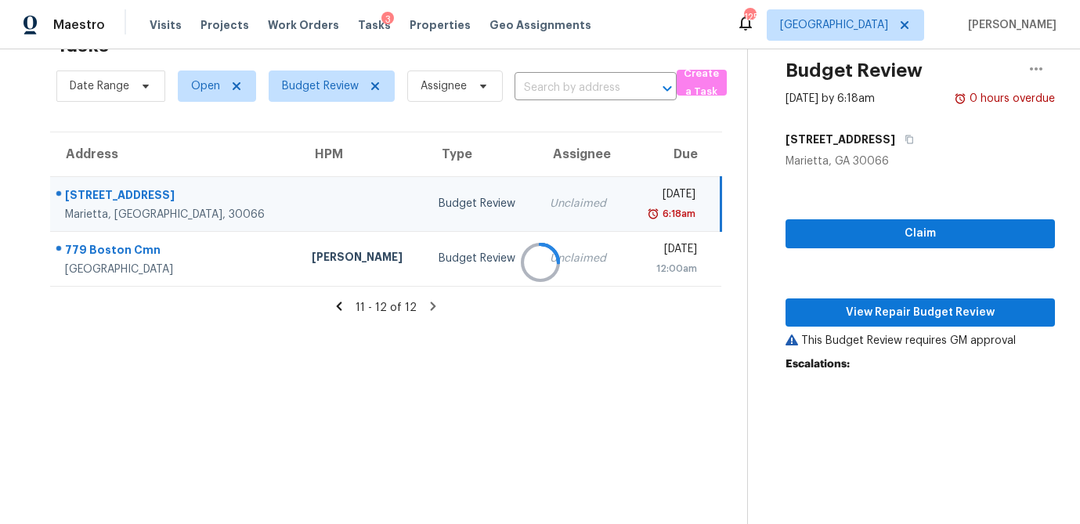
scroll to position [145, 0]
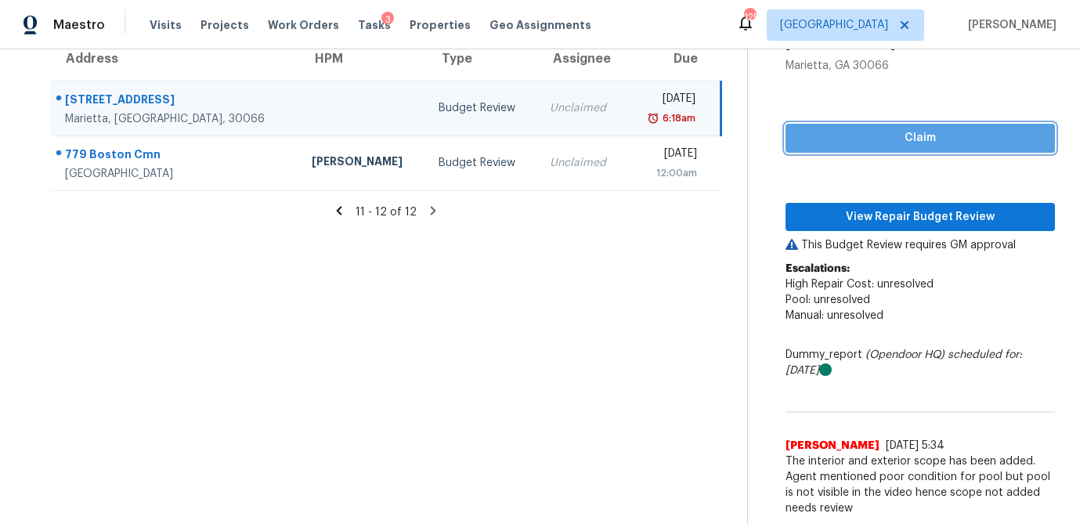
click at [842, 146] on span "Claim" at bounding box center [920, 138] width 244 height 20
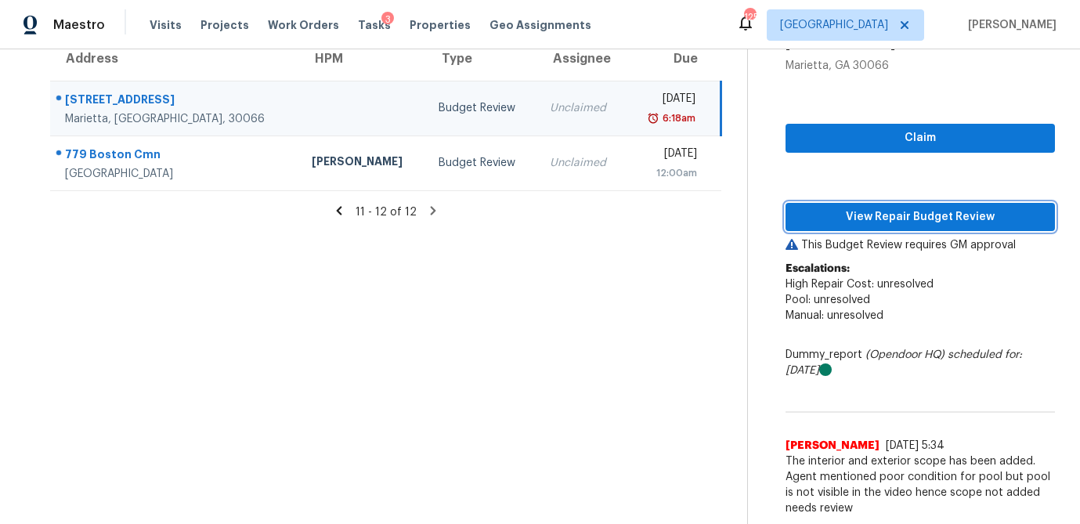
click at [856, 219] on span "View Repair Budget Review" at bounding box center [920, 218] width 244 height 20
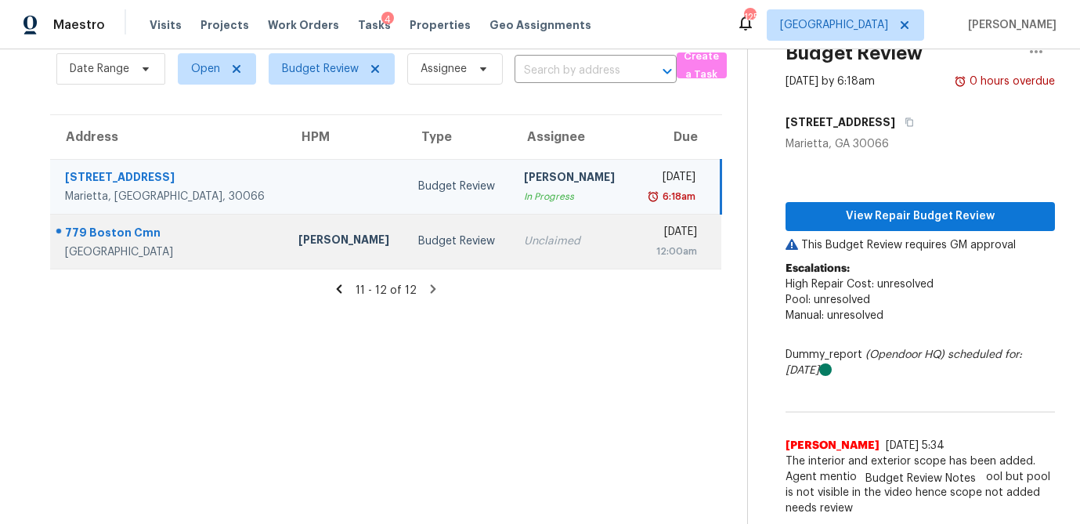
click at [512, 231] on td "Unclaimed" at bounding box center [572, 241] width 120 height 55
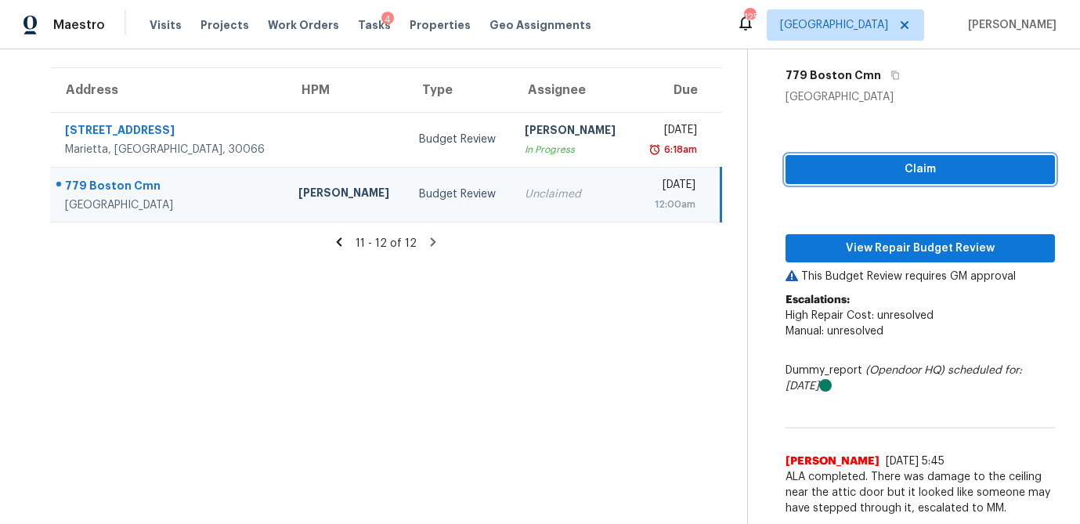
drag, startPoint x: 923, startPoint y: 161, endPoint x: 916, endPoint y: 183, distance: 23.6
click at [923, 161] on span "Claim" at bounding box center [920, 170] width 244 height 20
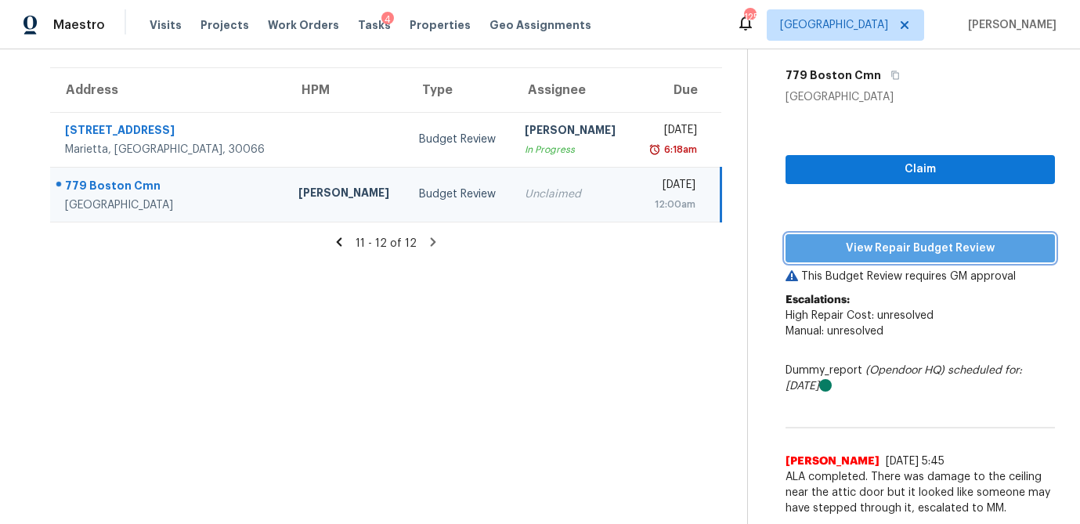
click at [909, 249] on span "View Repair Budget Review" at bounding box center [920, 249] width 244 height 20
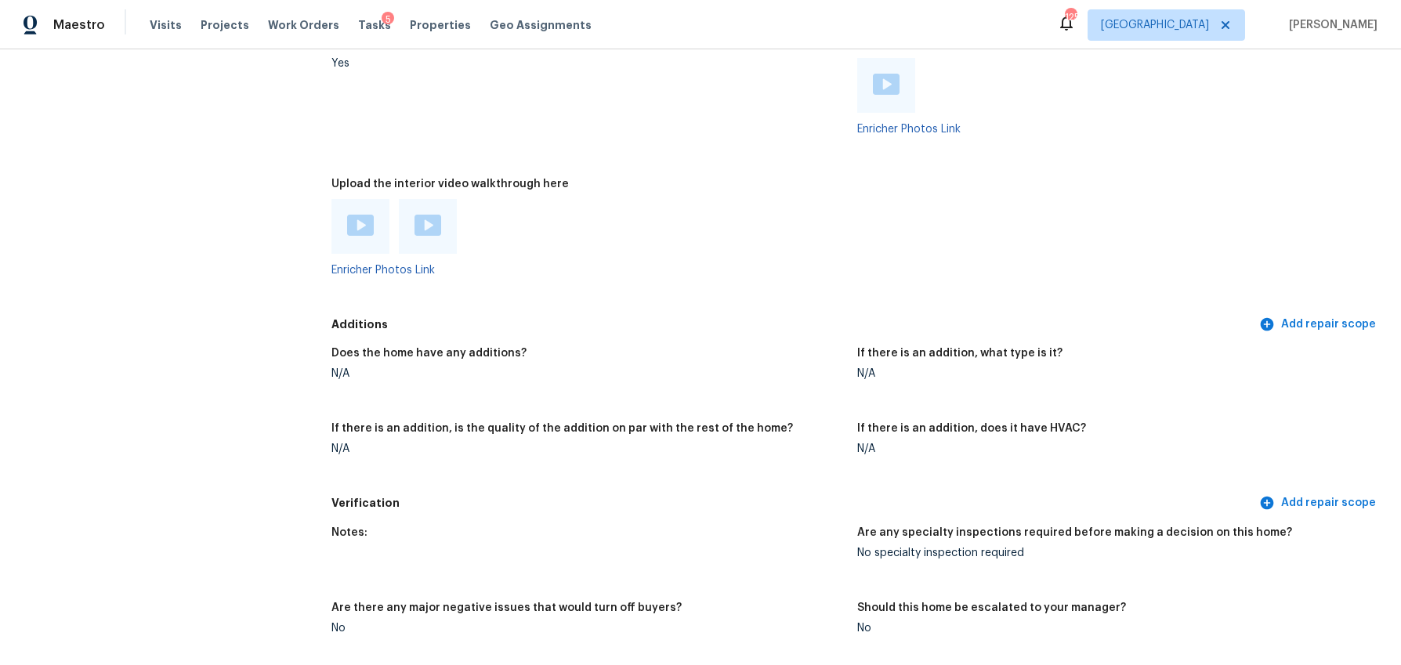
scroll to position [2836, 0]
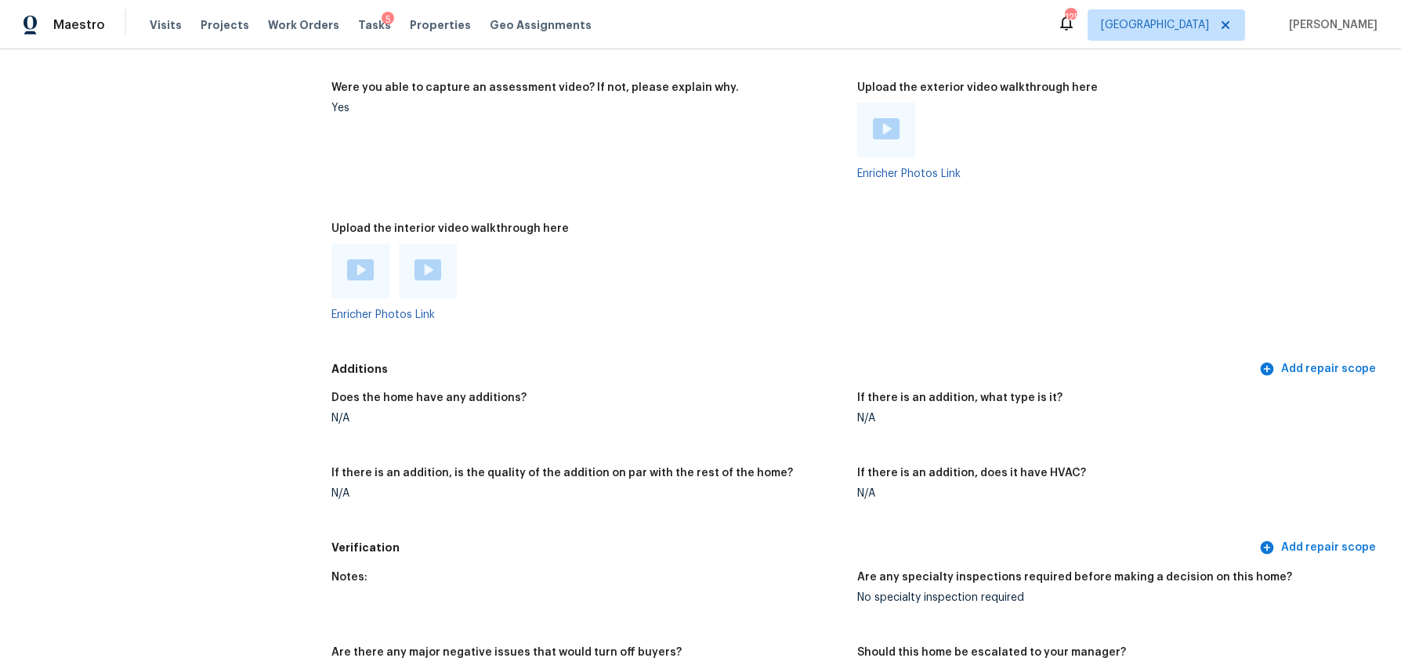
click at [886, 132] on img at bounding box center [886, 128] width 27 height 21
